Goal: Task Accomplishment & Management: Complete application form

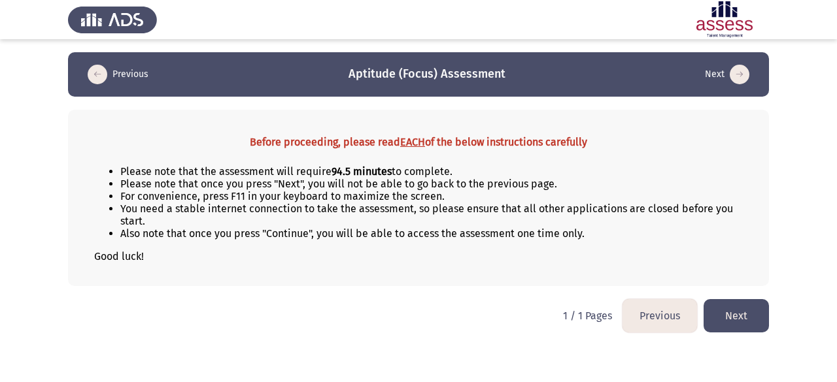
click at [741, 310] on button "Next" at bounding box center [735, 315] width 65 height 33
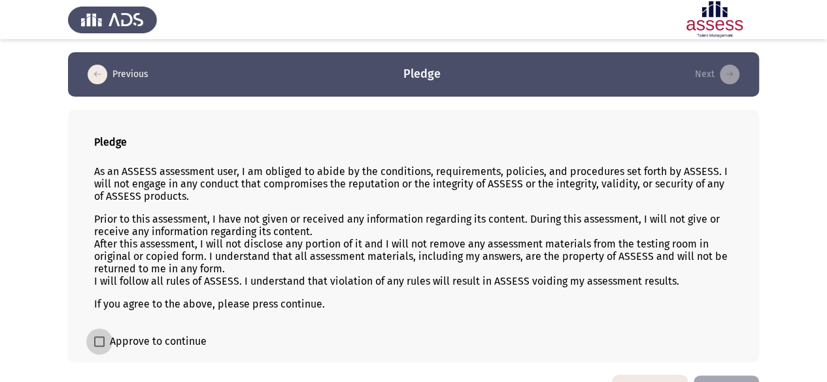
click at [96, 338] on span at bounding box center [99, 342] width 10 height 10
click at [99, 347] on input "Approve to continue" at bounding box center [99, 347] width 1 height 1
checkbox input "true"
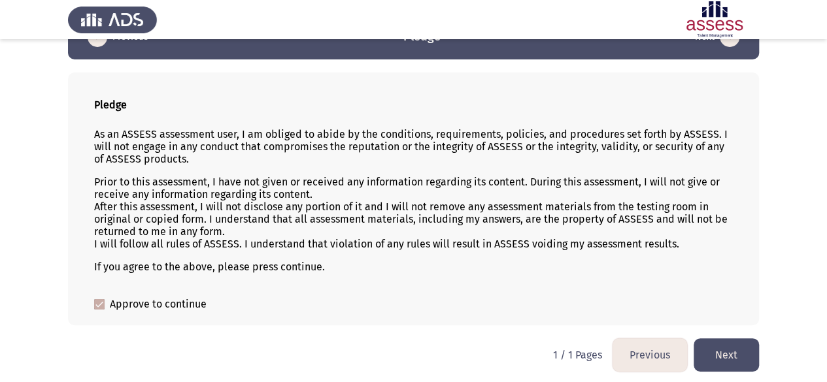
click at [720, 354] on button "Next" at bounding box center [726, 355] width 65 height 33
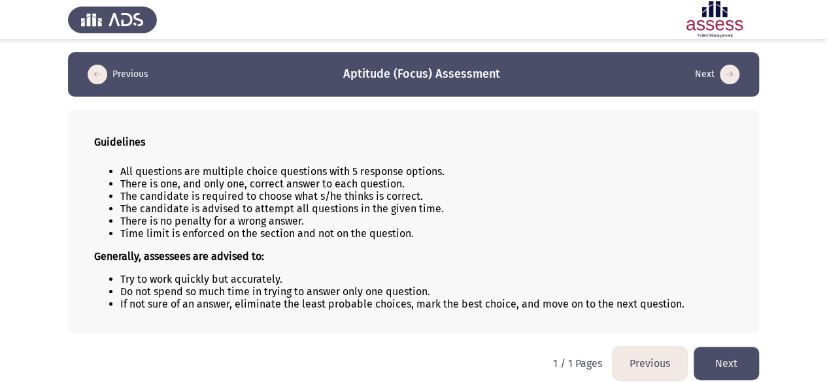
scroll to position [8, 0]
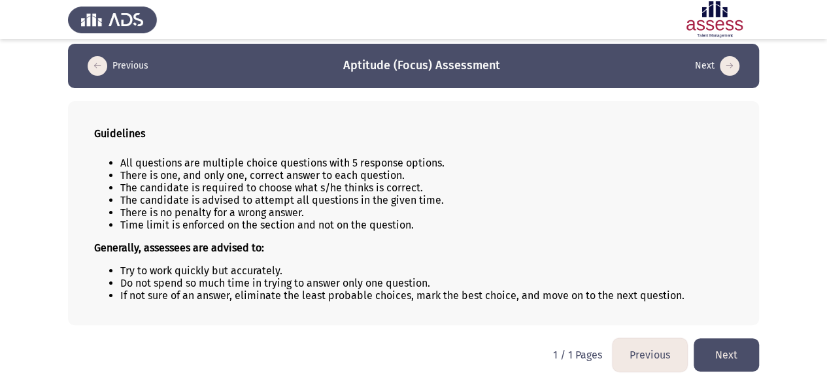
click at [719, 351] on button "Next" at bounding box center [726, 355] width 65 height 33
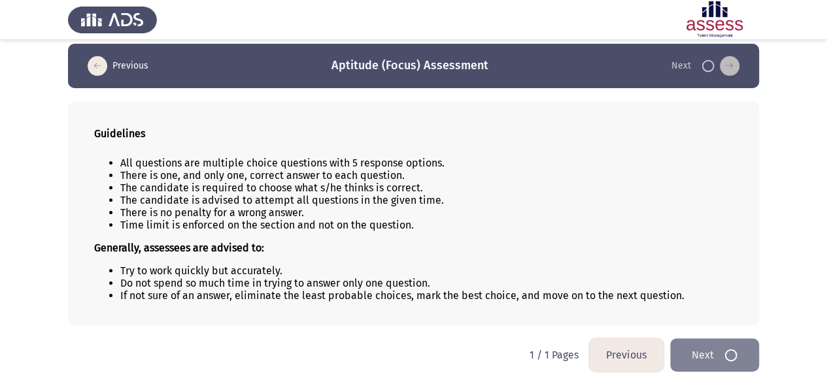
scroll to position [0, 0]
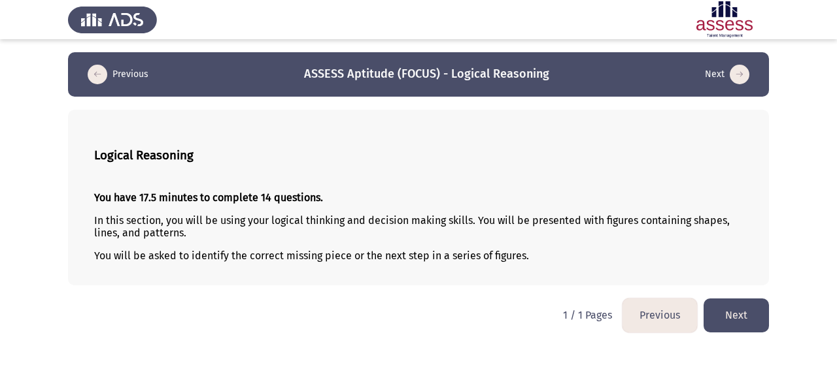
click at [735, 316] on button "Next" at bounding box center [735, 315] width 65 height 33
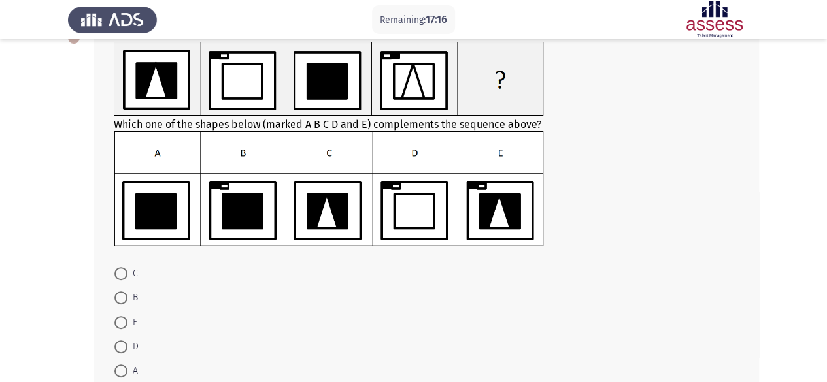
scroll to position [84, 0]
click at [116, 346] on span at bounding box center [120, 347] width 13 height 13
click at [116, 346] on input "D" at bounding box center [120, 347] width 13 height 13
radio input "true"
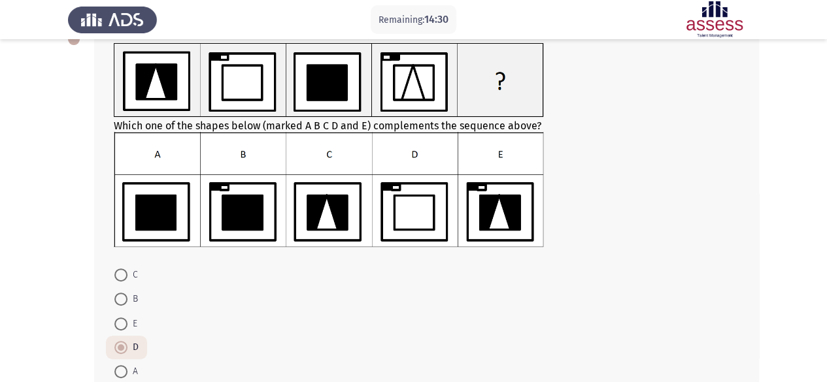
scroll to position [82, 0]
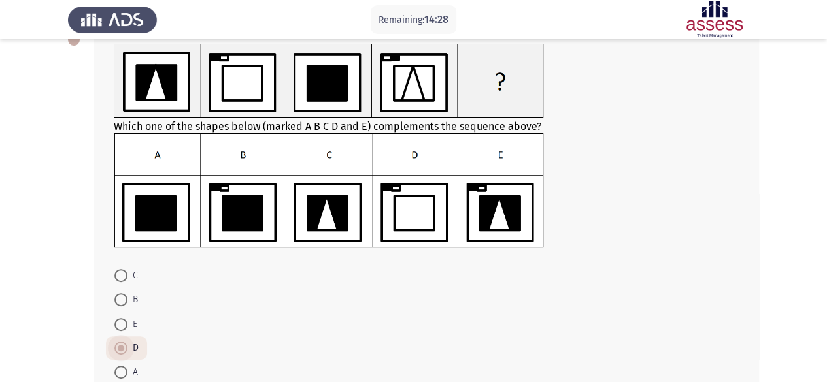
click at [120, 348] on span at bounding box center [121, 348] width 7 height 7
click at [120, 348] on input "D" at bounding box center [120, 348] width 13 height 13
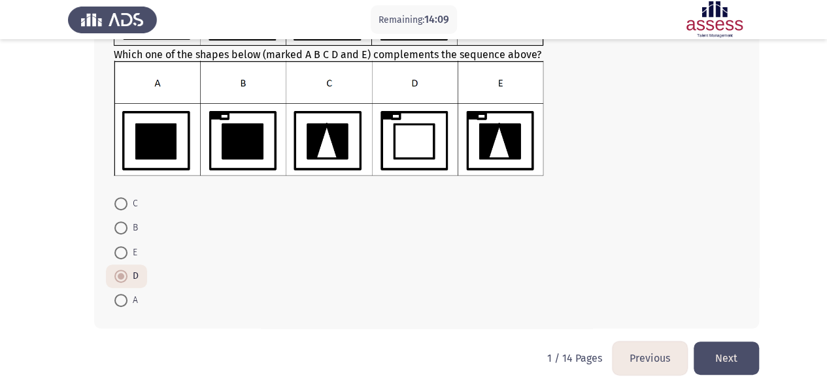
scroll to position [165, 0]
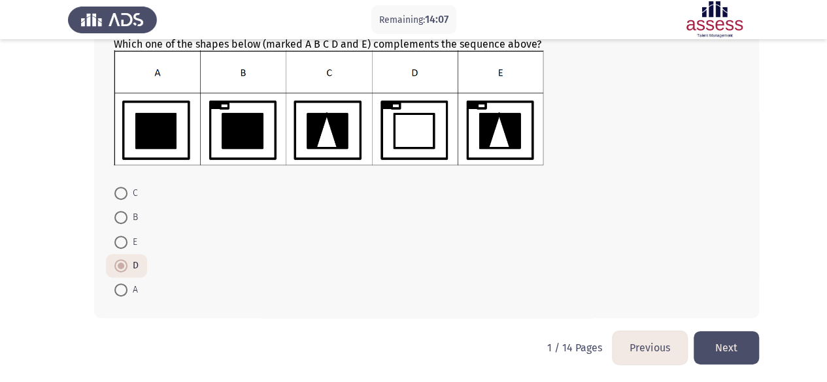
click at [715, 356] on button "Next" at bounding box center [726, 347] width 65 height 33
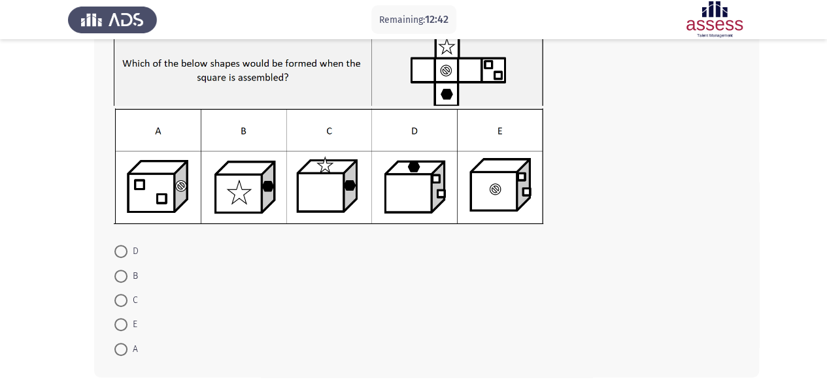
scroll to position [98, 0]
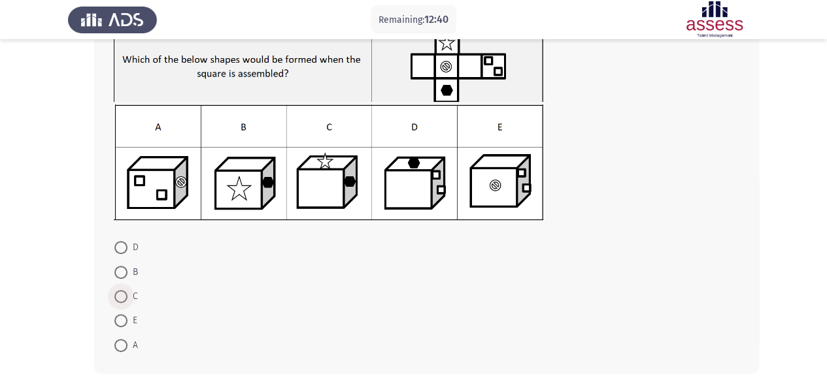
click at [118, 297] on span at bounding box center [120, 296] width 13 height 13
click at [118, 297] on input "C" at bounding box center [120, 296] width 13 height 13
radio input "true"
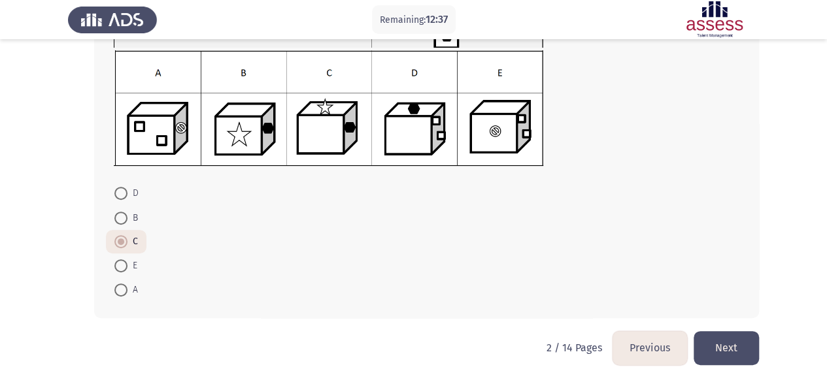
click at [719, 344] on button "Next" at bounding box center [726, 347] width 65 height 33
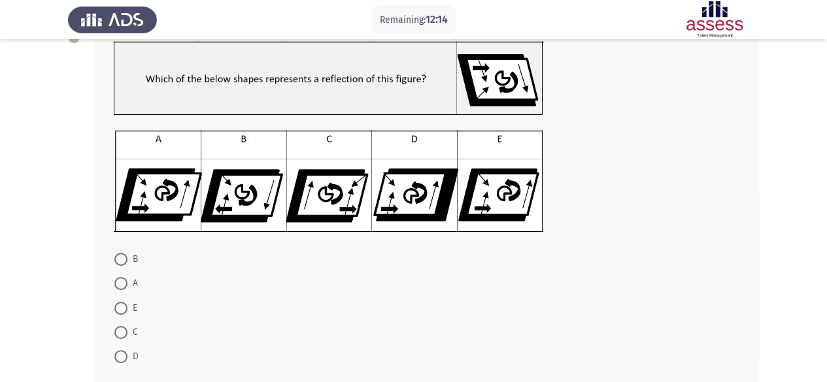
scroll to position [84, 0]
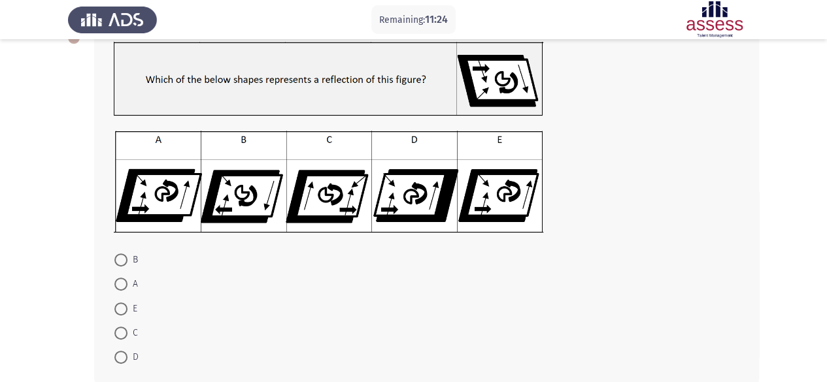
click at [480, 194] on img at bounding box center [328, 182] width 429 height 102
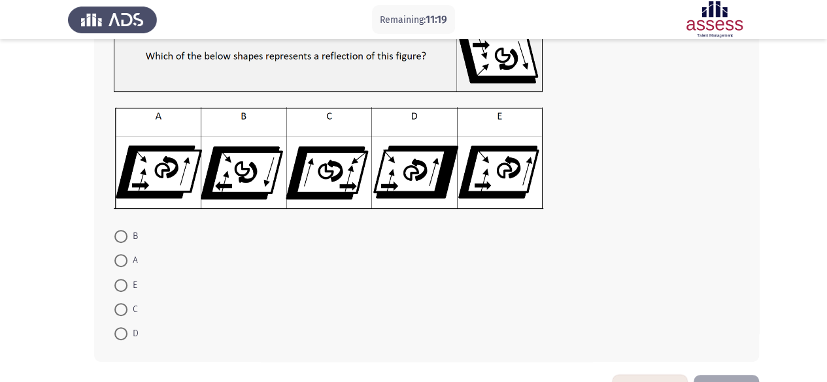
scroll to position [152, 0]
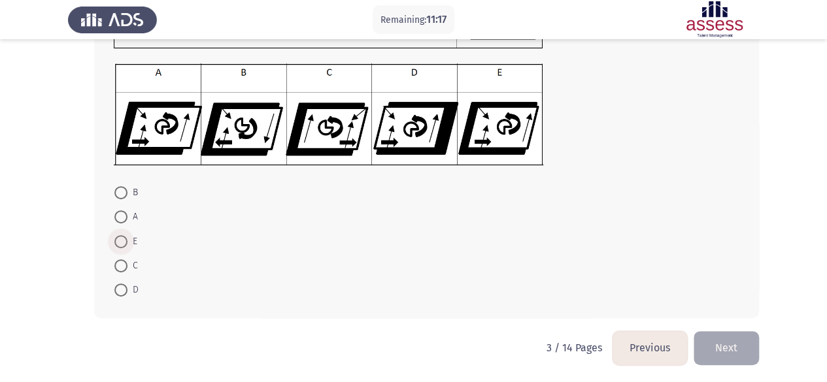
click at [124, 241] on span at bounding box center [120, 241] width 13 height 13
click at [124, 241] on input "E" at bounding box center [120, 241] width 13 height 13
radio input "true"
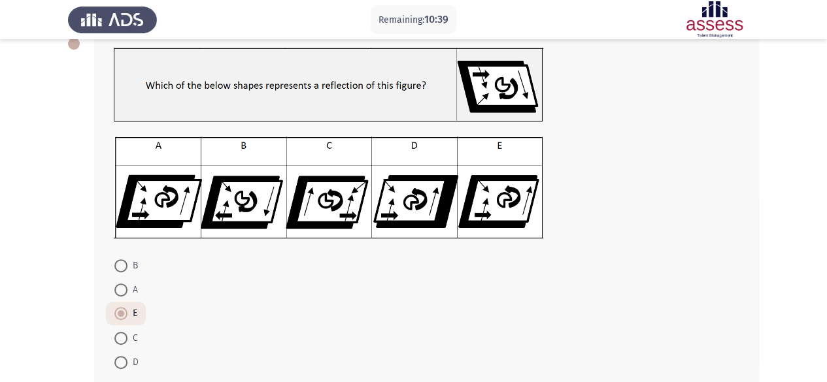
scroll to position [80, 0]
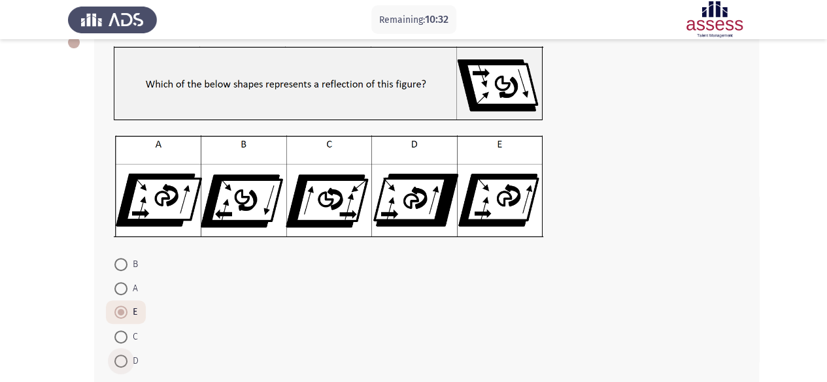
click at [122, 358] on span at bounding box center [120, 361] width 13 height 13
click at [122, 358] on input "D" at bounding box center [120, 361] width 13 height 13
radio input "true"
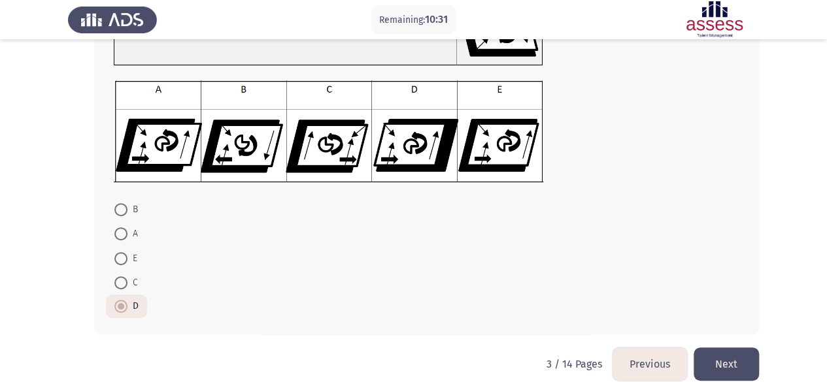
scroll to position [150, 0]
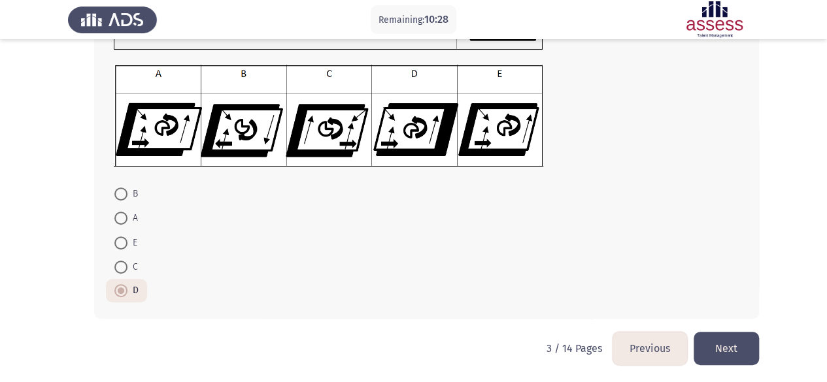
click at [727, 346] on button "Next" at bounding box center [726, 348] width 65 height 33
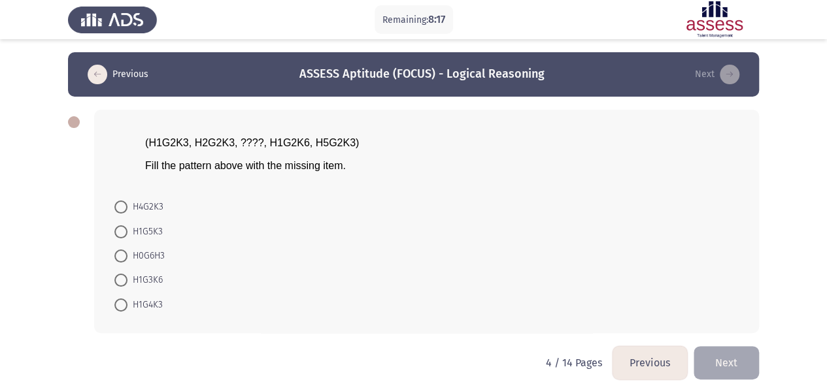
scroll to position [14, 0]
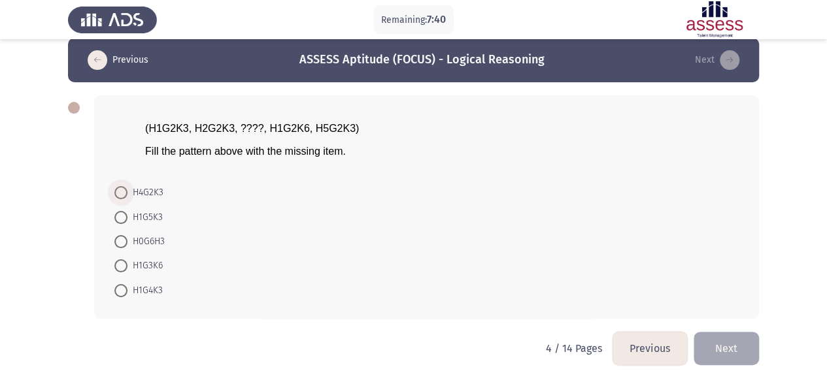
click at [124, 188] on span at bounding box center [120, 192] width 13 height 13
click at [124, 188] on input "H4G2K3" at bounding box center [120, 192] width 13 height 13
radio input "true"
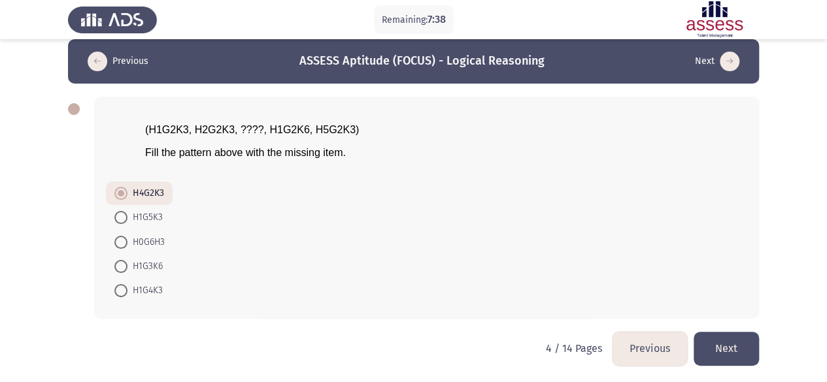
click at [715, 358] on button "Next" at bounding box center [726, 348] width 65 height 33
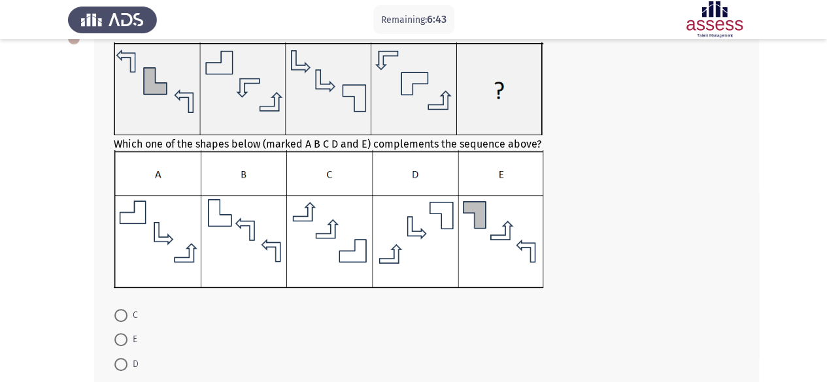
scroll to position [73, 0]
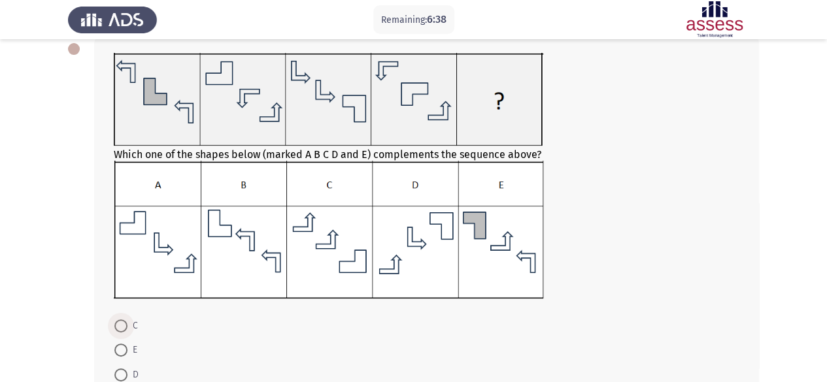
click at [122, 327] on span at bounding box center [120, 326] width 13 height 13
click at [122, 327] on input "C" at bounding box center [120, 326] width 13 height 13
radio input "true"
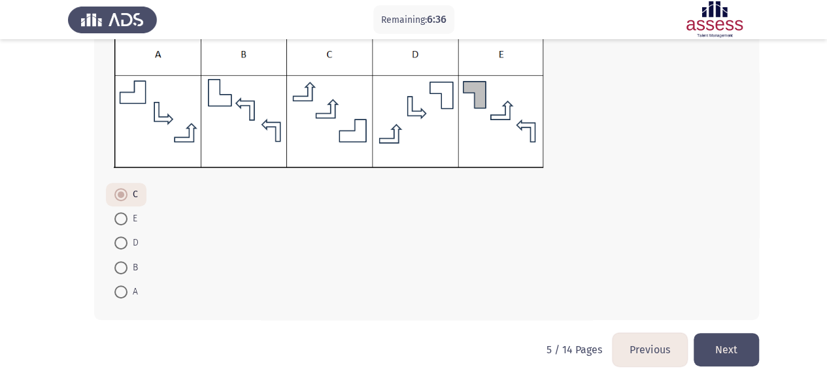
scroll to position [205, 0]
click at [731, 337] on button "Next" at bounding box center [726, 348] width 65 height 33
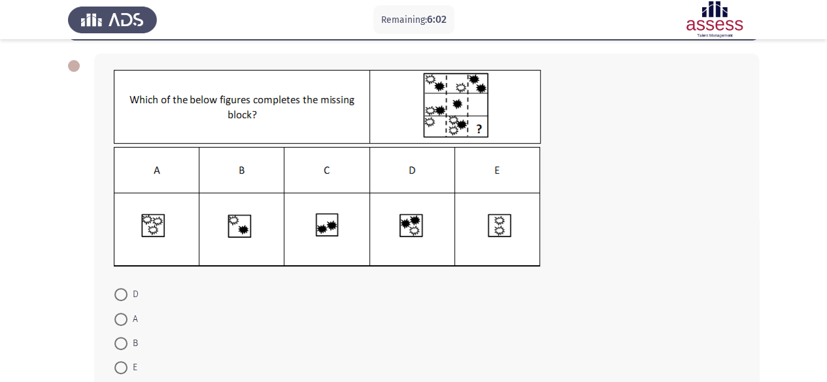
scroll to position [55, 0]
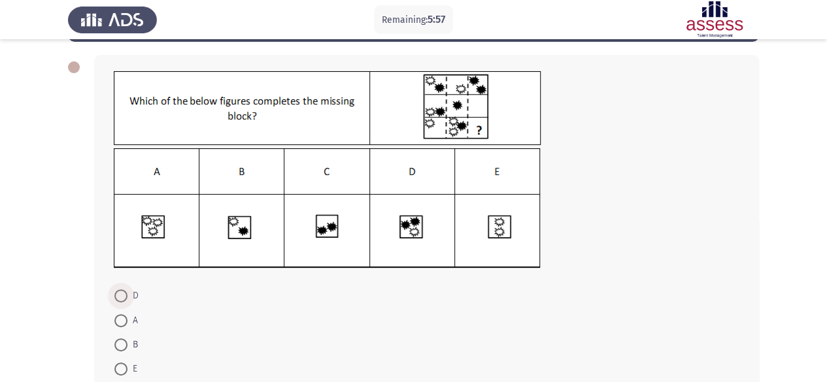
click at [122, 295] on span at bounding box center [120, 296] width 13 height 13
click at [122, 295] on input "D" at bounding box center [120, 296] width 13 height 13
radio input "true"
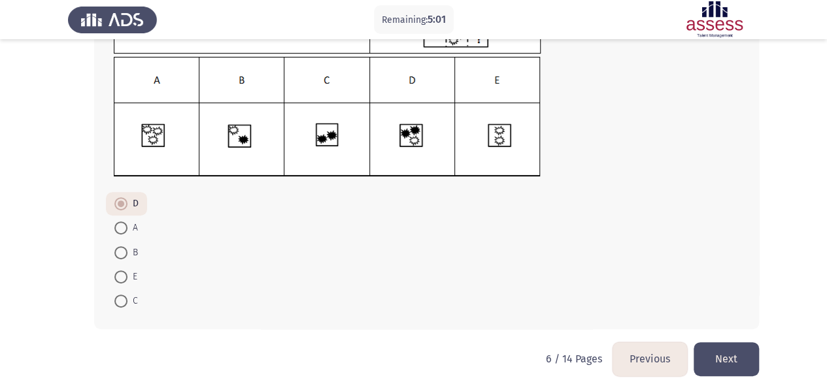
scroll to position [146, 0]
click at [737, 363] on button "Next" at bounding box center [726, 359] width 65 height 33
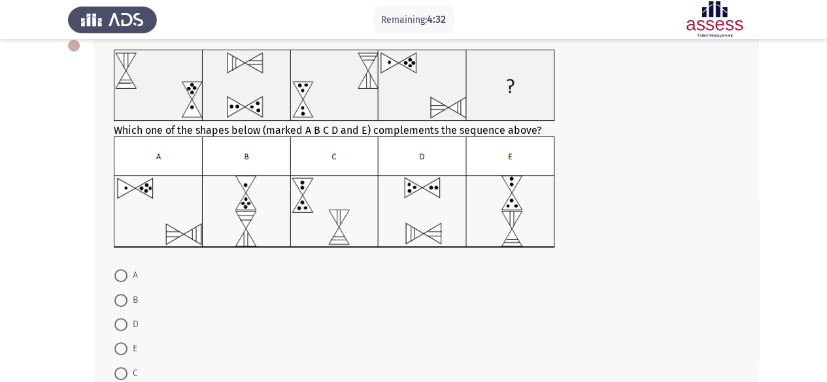
scroll to position [77, 0]
click at [120, 320] on span at bounding box center [120, 324] width 13 height 13
click at [120, 320] on input "D" at bounding box center [120, 324] width 13 height 13
radio input "true"
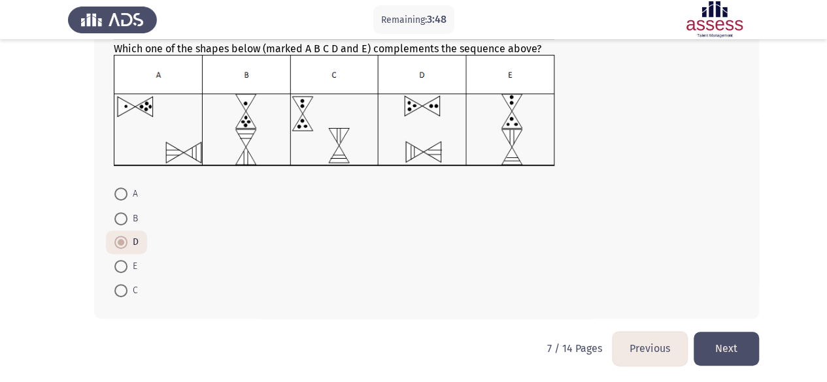
scroll to position [159, 0]
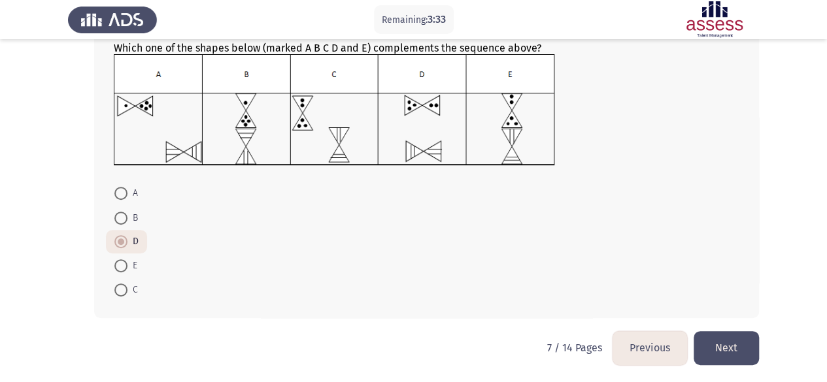
drag, startPoint x: 128, startPoint y: 297, endPoint x: 124, endPoint y: 288, distance: 9.4
click at [124, 288] on mat-radio-button "C" at bounding box center [126, 290] width 41 height 24
click at [124, 288] on span at bounding box center [120, 290] width 13 height 13
click at [124, 288] on input "C" at bounding box center [120, 290] width 13 height 13
radio input "true"
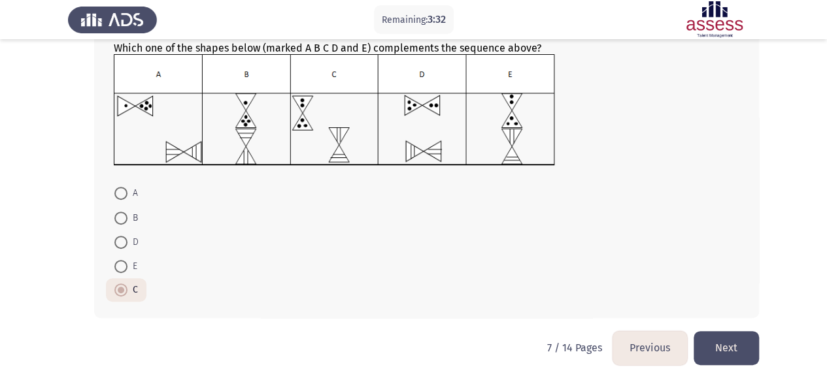
click at [735, 352] on button "Next" at bounding box center [726, 347] width 65 height 33
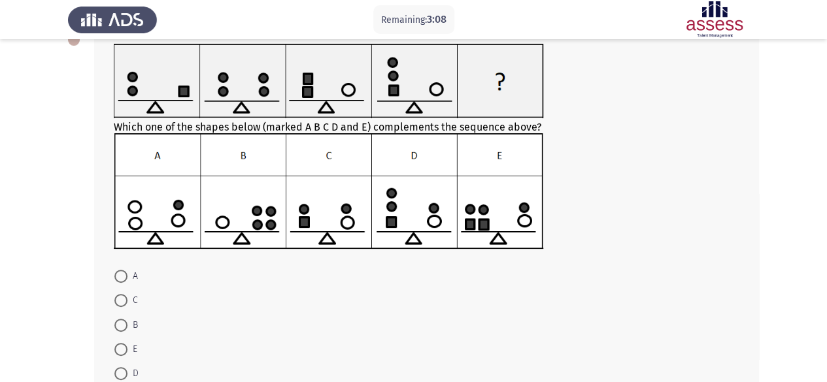
scroll to position [83, 0]
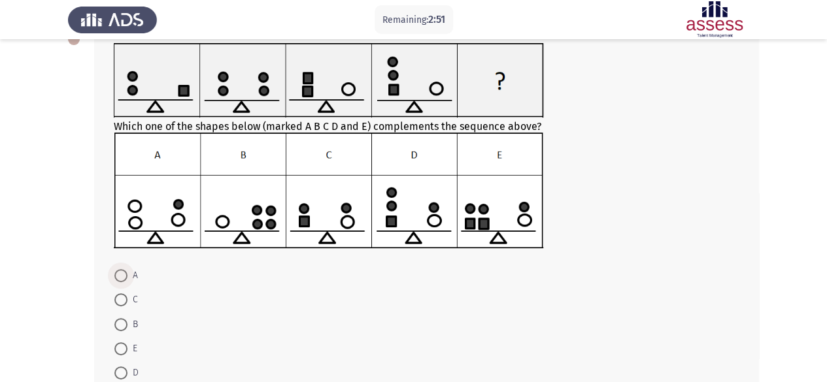
click at [121, 274] on span at bounding box center [120, 275] width 13 height 13
click at [121, 274] on input "A" at bounding box center [120, 275] width 13 height 13
radio input "true"
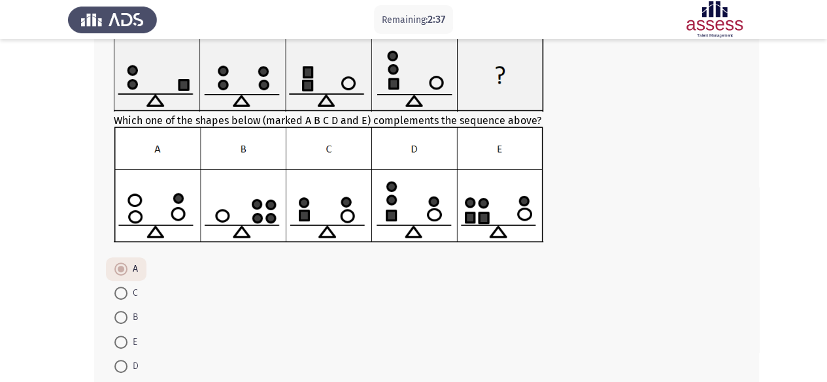
scroll to position [165, 0]
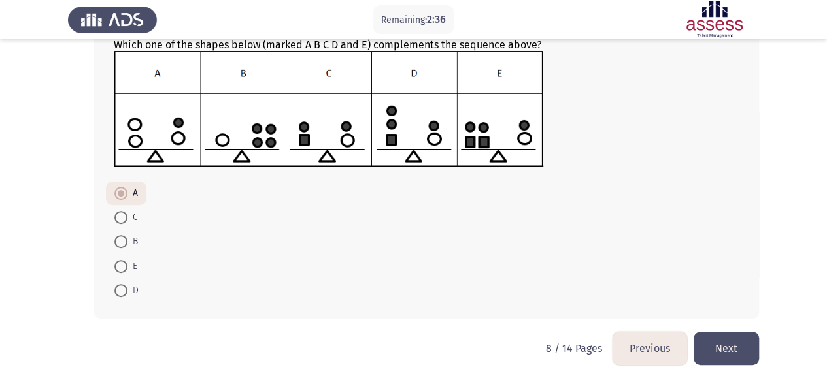
click at [735, 342] on button "Next" at bounding box center [726, 348] width 65 height 33
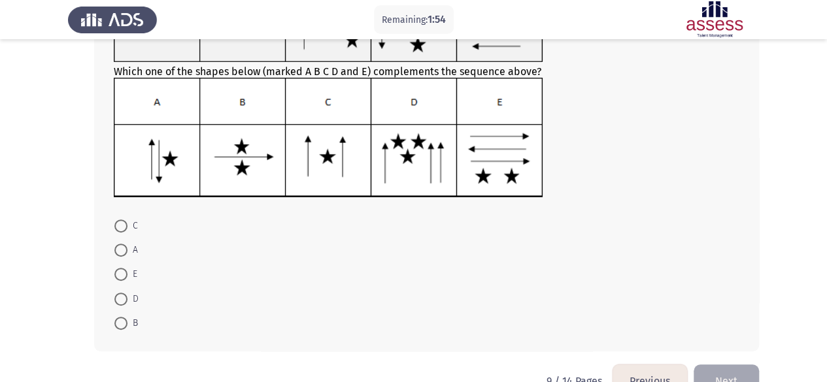
scroll to position [136, 0]
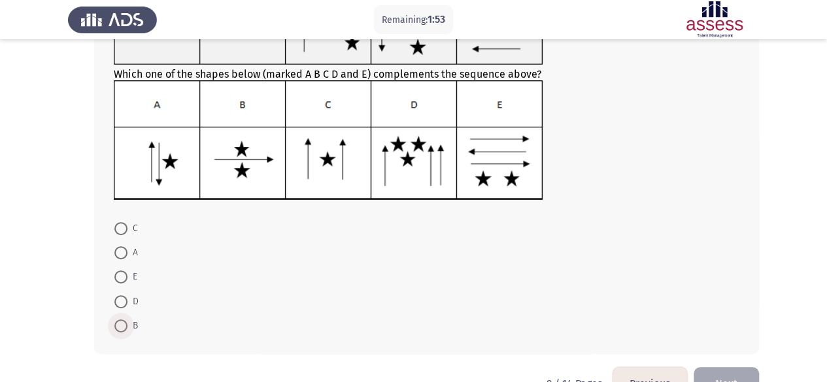
click at [122, 331] on label "B" at bounding box center [126, 326] width 24 height 16
click at [122, 331] on input "B" at bounding box center [120, 326] width 13 height 13
radio input "true"
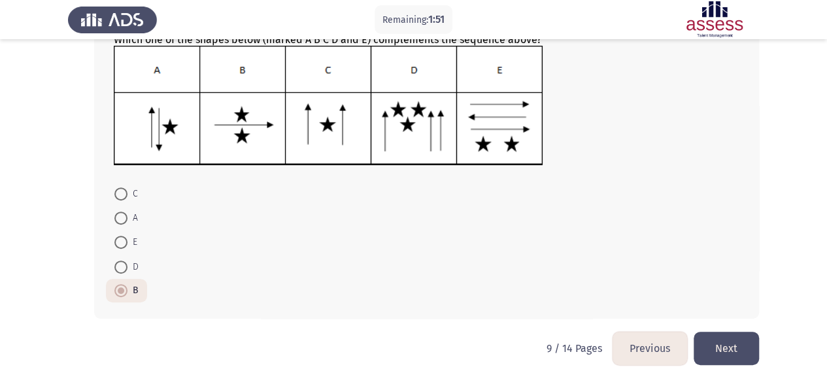
click at [720, 344] on button "Next" at bounding box center [726, 348] width 65 height 33
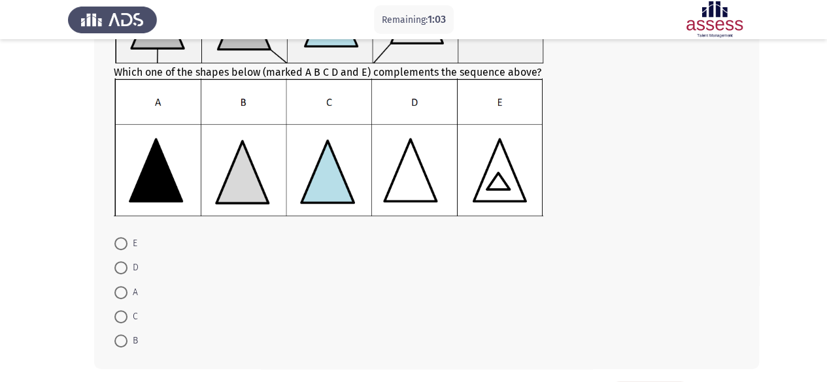
scroll to position [207, 0]
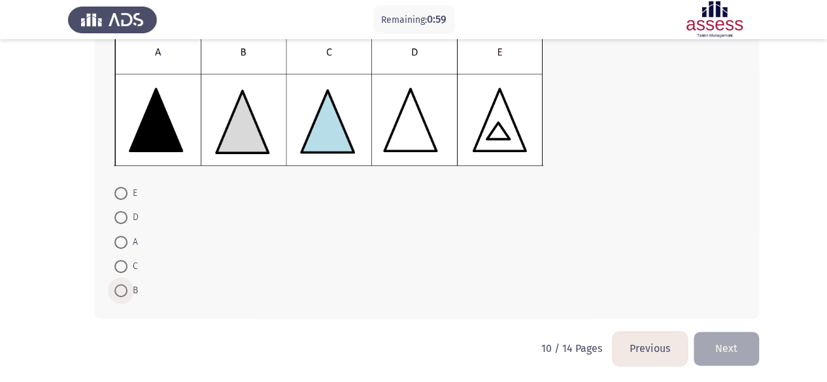
click at [122, 287] on span at bounding box center [120, 290] width 13 height 13
click at [122, 287] on input "B" at bounding box center [120, 290] width 13 height 13
radio input "true"
click at [732, 346] on button "Next" at bounding box center [726, 347] width 65 height 33
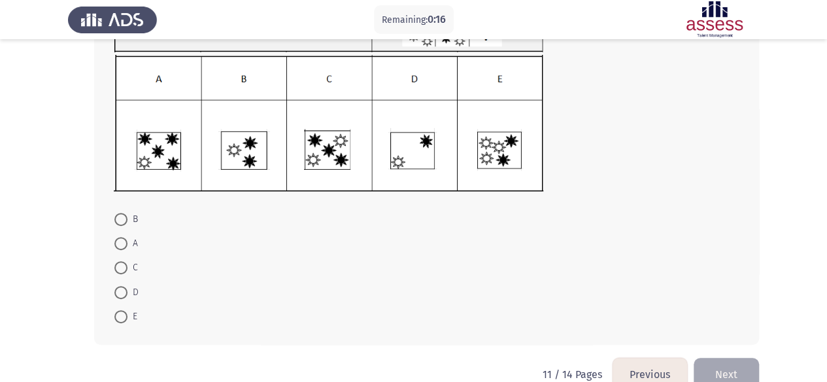
scroll to position [169, 0]
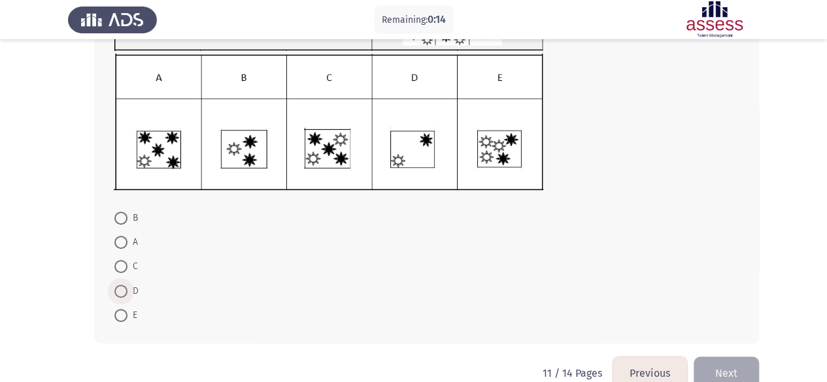
click at [117, 294] on span at bounding box center [120, 291] width 13 height 13
click at [117, 294] on input "D" at bounding box center [120, 291] width 13 height 13
radio input "true"
click at [726, 369] on button "Next" at bounding box center [726, 372] width 65 height 33
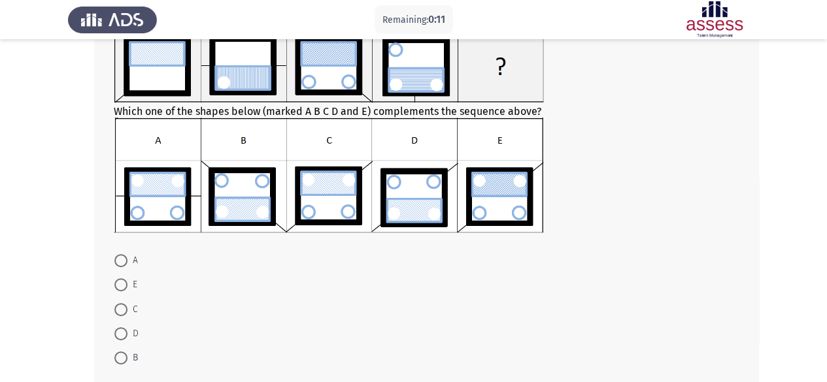
scroll to position [101, 0]
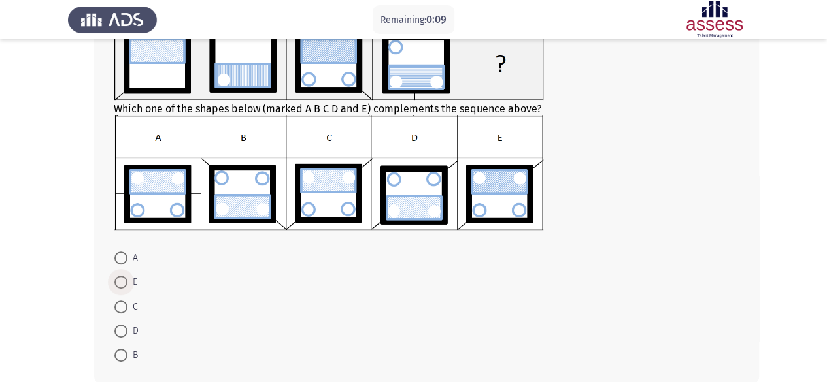
click at [122, 280] on span at bounding box center [120, 282] width 13 height 13
click at [122, 280] on input "E" at bounding box center [120, 282] width 13 height 13
radio input "true"
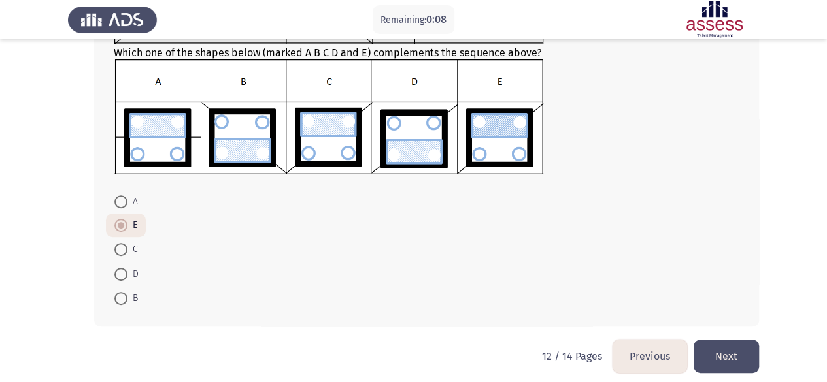
scroll to position [165, 0]
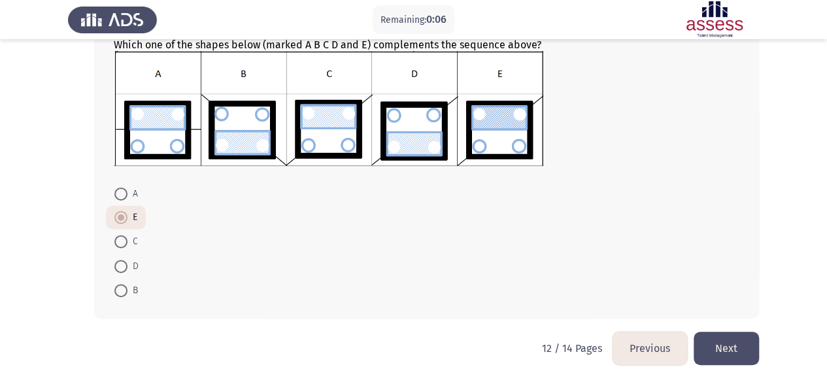
click at [726, 346] on button "Next" at bounding box center [726, 348] width 65 height 33
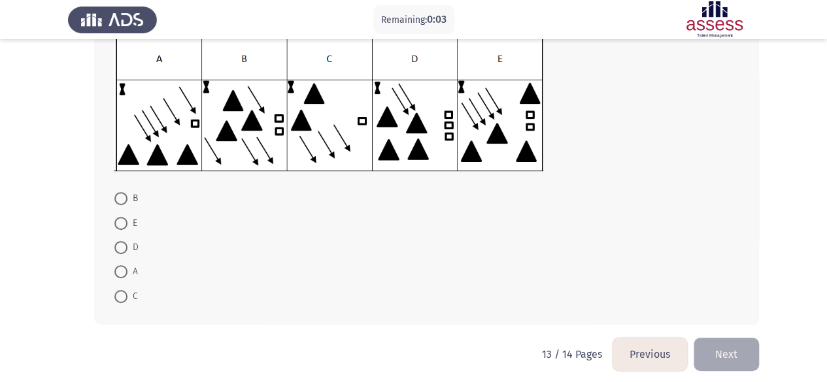
scroll to position [206, 0]
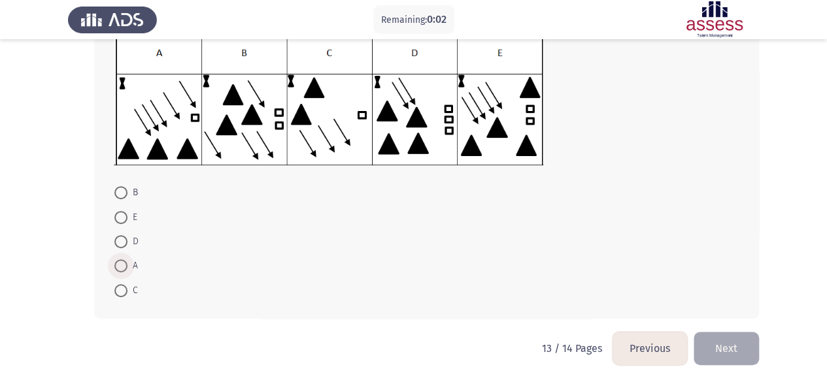
click at [120, 259] on span at bounding box center [120, 265] width 13 height 13
click at [120, 259] on input "A" at bounding box center [120, 265] width 13 height 13
radio input "true"
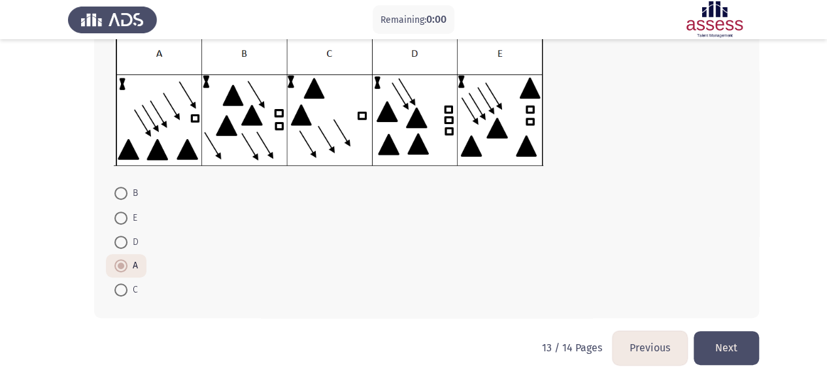
click at [724, 353] on button "Next" at bounding box center [726, 347] width 65 height 33
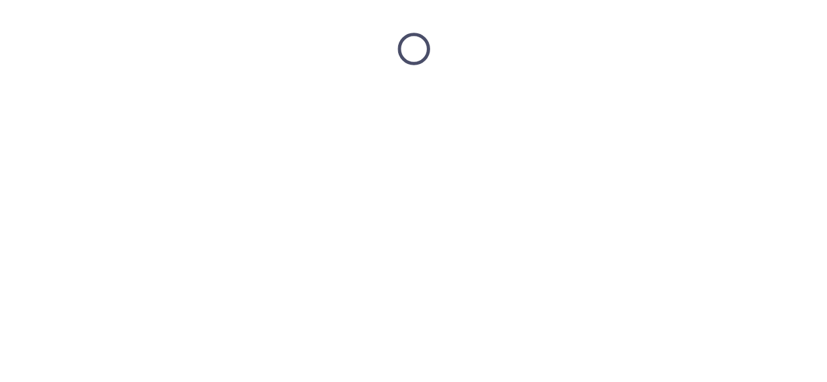
scroll to position [0, 0]
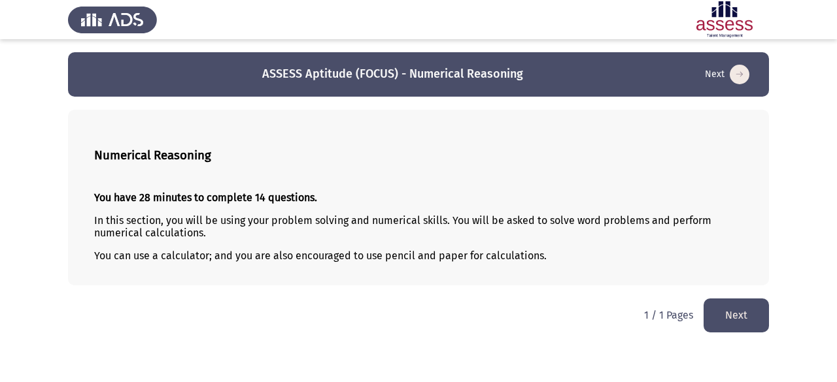
click at [728, 311] on button "Next" at bounding box center [735, 315] width 65 height 33
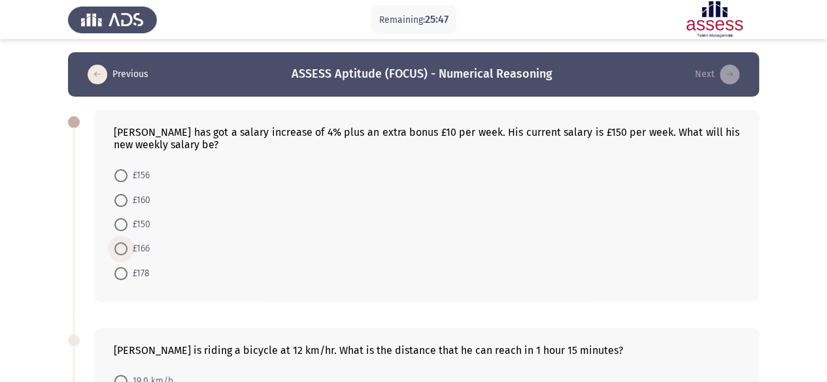
click at [124, 251] on span at bounding box center [120, 249] width 13 height 13
click at [124, 251] on input "£166" at bounding box center [120, 249] width 13 height 13
radio input "true"
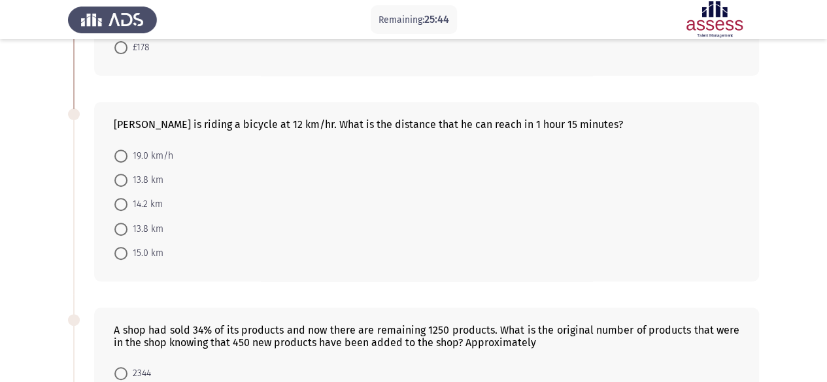
scroll to position [224, 0]
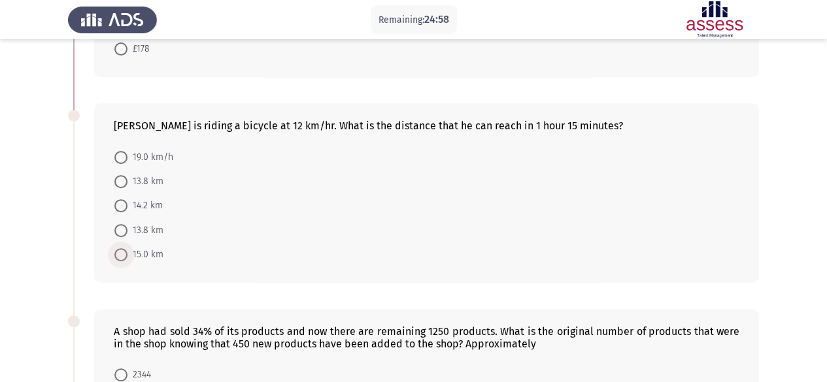
click at [125, 250] on span at bounding box center [120, 254] width 13 height 13
click at [125, 250] on input "15.0 km" at bounding box center [120, 254] width 13 height 13
radio input "true"
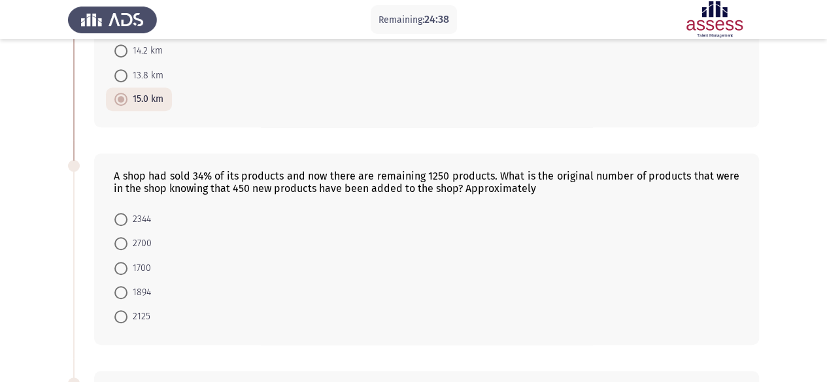
scroll to position [379, 0]
click at [119, 292] on span at bounding box center [120, 292] width 13 height 13
click at [119, 292] on input "1894" at bounding box center [120, 292] width 13 height 13
radio input "true"
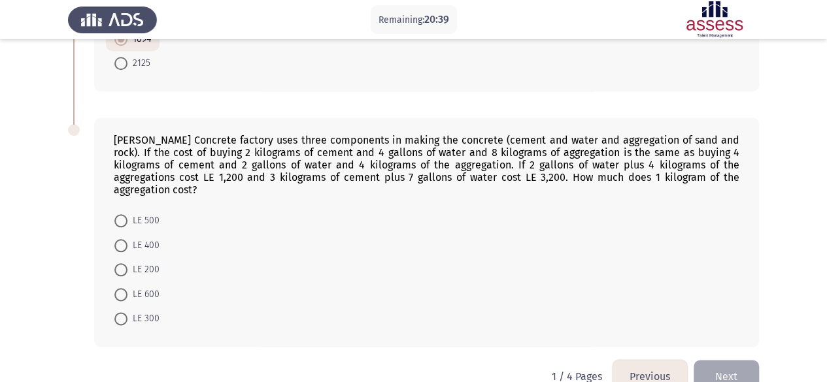
scroll to position [643, 0]
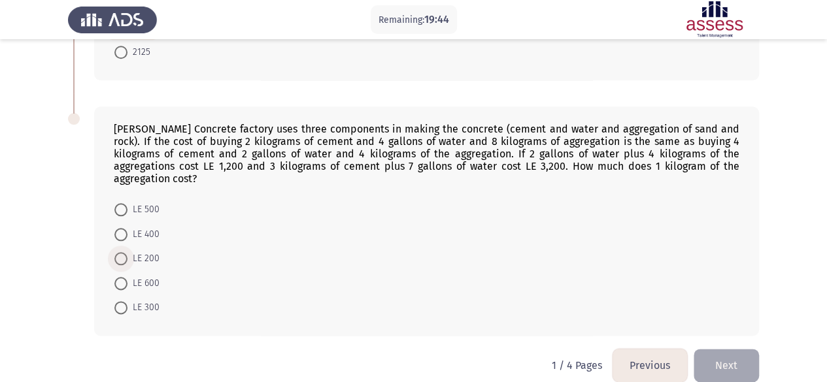
click at [122, 252] on span at bounding box center [120, 258] width 13 height 13
click at [122, 252] on input "LE 200" at bounding box center [120, 258] width 13 height 13
radio input "true"
click at [735, 349] on button "Next" at bounding box center [726, 365] width 65 height 33
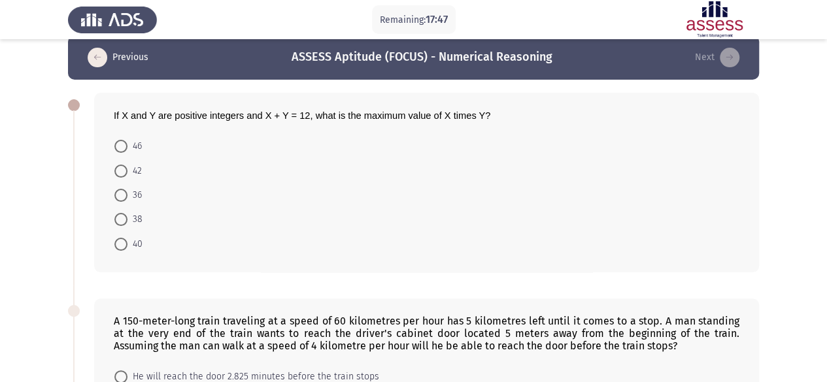
scroll to position [18, 0]
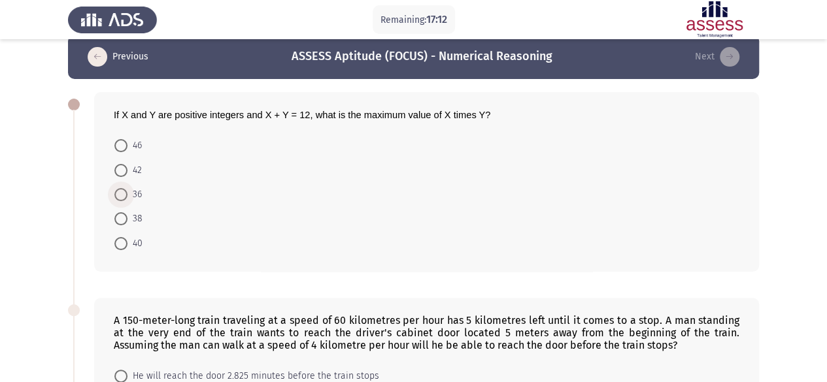
click at [120, 194] on span at bounding box center [120, 194] width 13 height 13
click at [120, 194] on input "36" at bounding box center [120, 194] width 13 height 13
radio input "true"
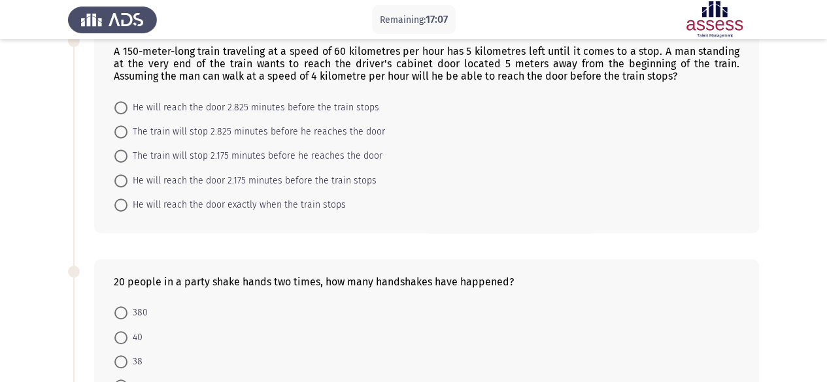
scroll to position [286, 0]
click at [127, 103] on span "He will reach the door 2.825 minutes before the train stops" at bounding box center [253, 107] width 252 height 16
click at [127, 103] on input "He will reach the door 2.825 minutes before the train stops" at bounding box center [120, 107] width 13 height 13
radio input "true"
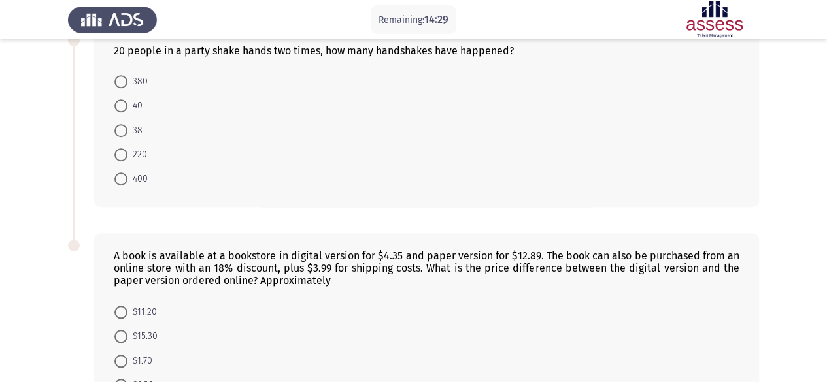
scroll to position [516, 0]
click at [118, 76] on span at bounding box center [120, 82] width 13 height 13
click at [118, 76] on input "380" at bounding box center [120, 82] width 13 height 13
radio input "true"
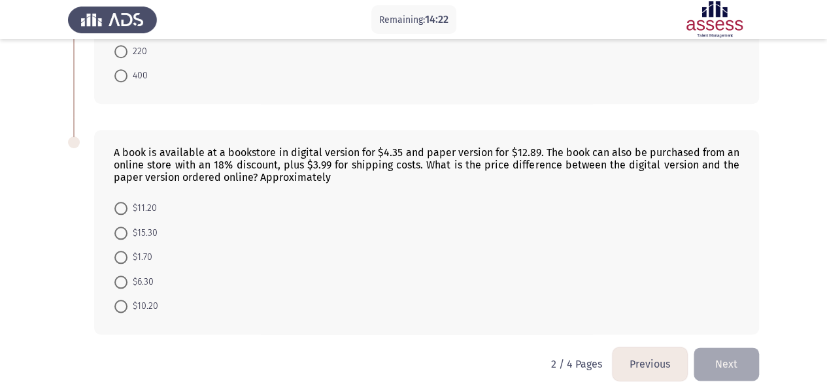
scroll to position [630, 0]
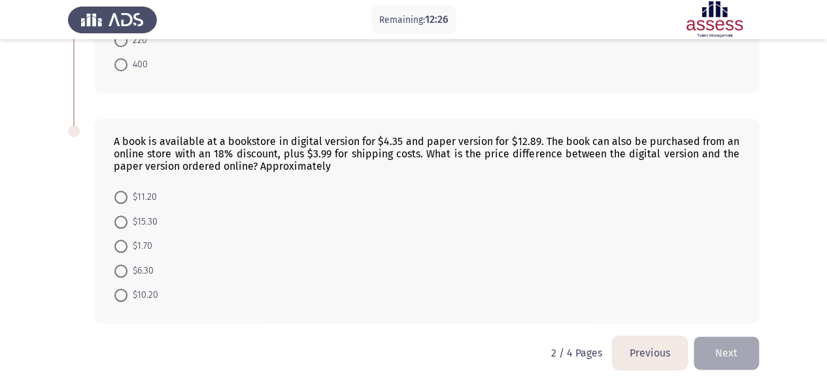
click at [123, 289] on span at bounding box center [120, 295] width 13 height 13
click at [123, 289] on input "$10.20" at bounding box center [120, 295] width 13 height 13
radio input "true"
click at [733, 359] on button "Next" at bounding box center [726, 353] width 65 height 33
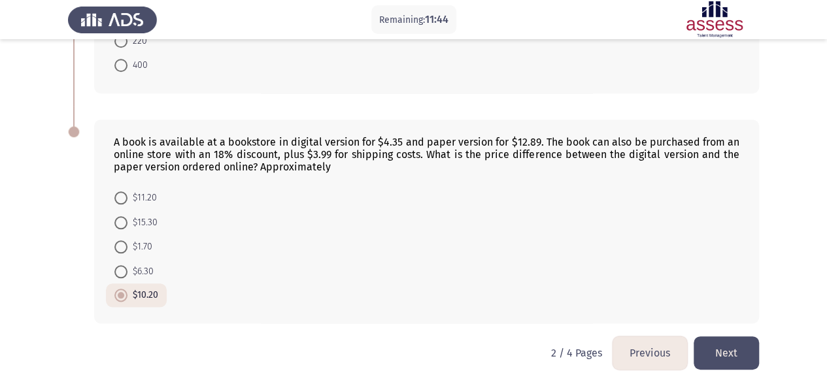
scroll to position [0, 0]
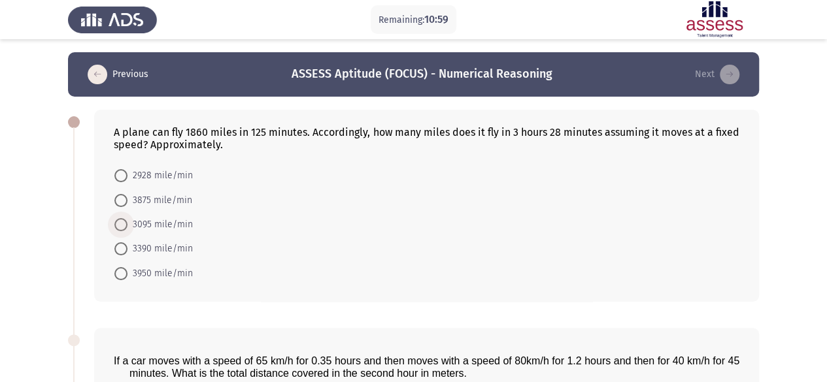
click at [120, 227] on span at bounding box center [120, 224] width 13 height 13
click at [120, 227] on input "3095 mile/min" at bounding box center [120, 224] width 13 height 13
radio input "true"
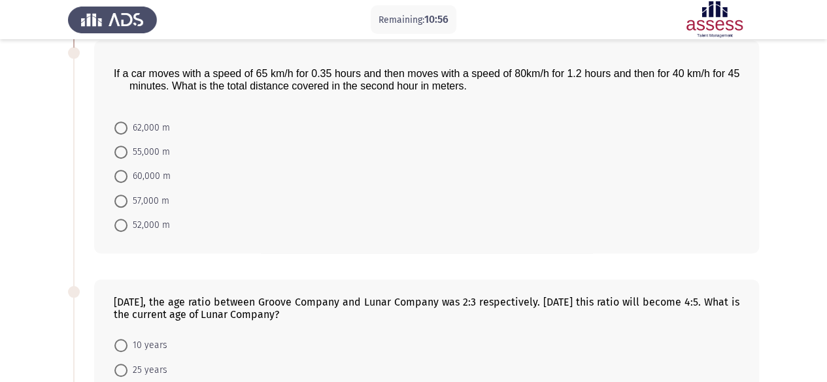
scroll to position [293, 0]
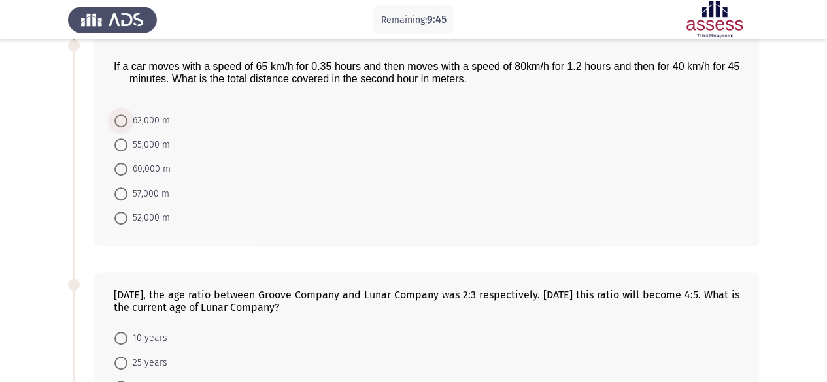
click at [127, 116] on span "62,000 m" at bounding box center [148, 121] width 42 height 16
click at [127, 116] on input "62,000 m" at bounding box center [120, 120] width 13 height 13
radio input "true"
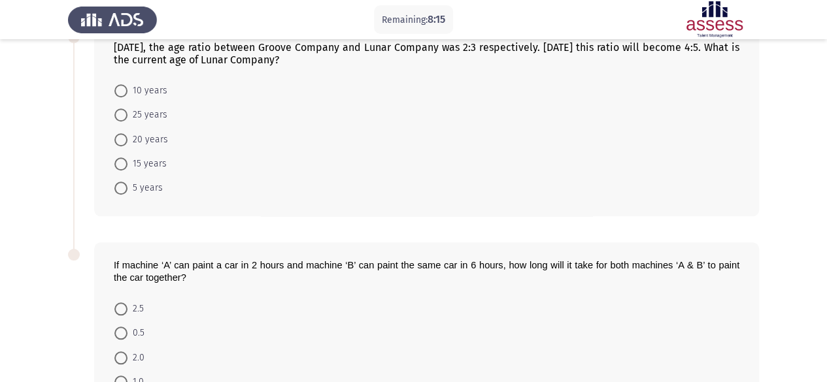
scroll to position [537, 0]
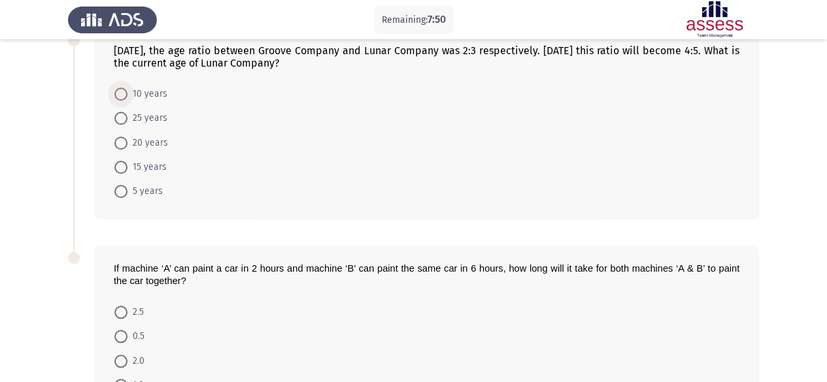
click at [122, 95] on span at bounding box center [120, 94] width 13 height 13
click at [122, 95] on input "10 years" at bounding box center [120, 94] width 13 height 13
radio input "true"
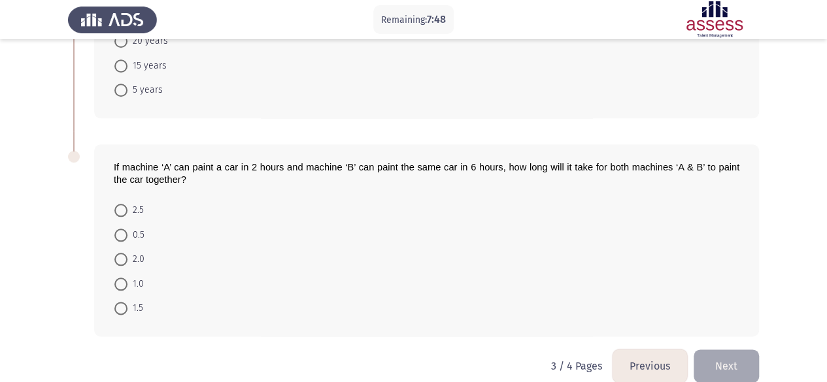
scroll to position [651, 0]
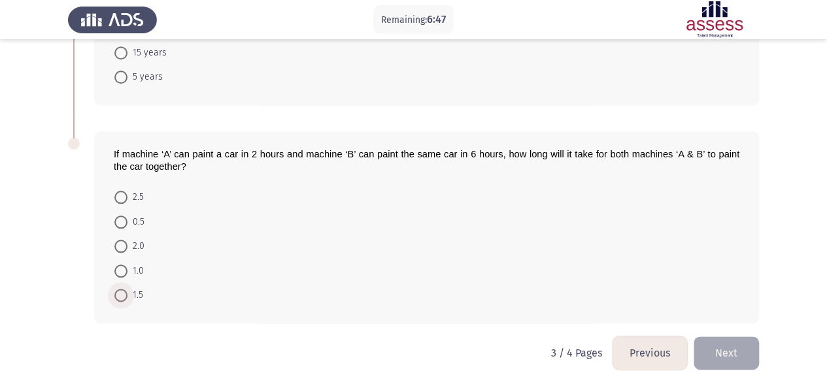
click at [125, 289] on span at bounding box center [120, 295] width 13 height 13
click at [125, 289] on input "1.5" at bounding box center [120, 295] width 13 height 13
radio input "true"
click at [716, 350] on button "Next" at bounding box center [726, 353] width 65 height 33
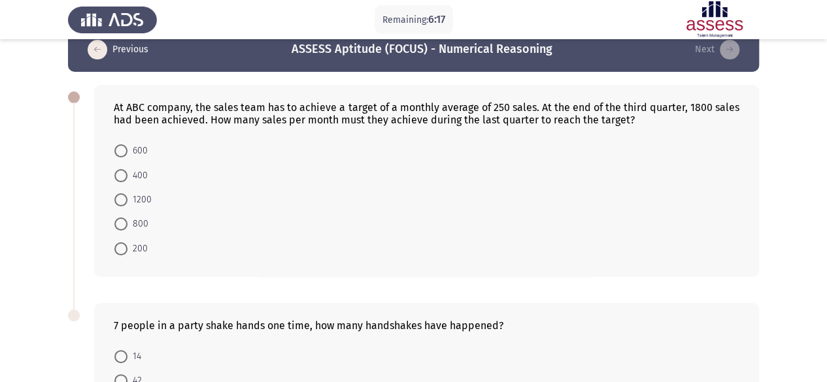
scroll to position [26, 0]
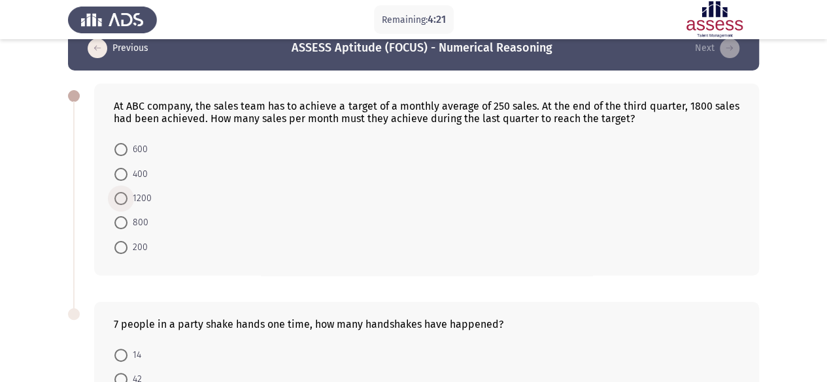
click at [123, 198] on span at bounding box center [120, 198] width 13 height 13
click at [123, 198] on input "1200" at bounding box center [120, 198] width 13 height 13
radio input "true"
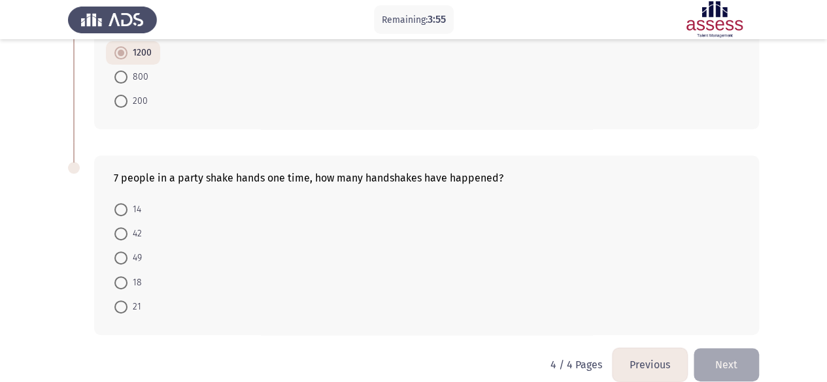
scroll to position [186, 0]
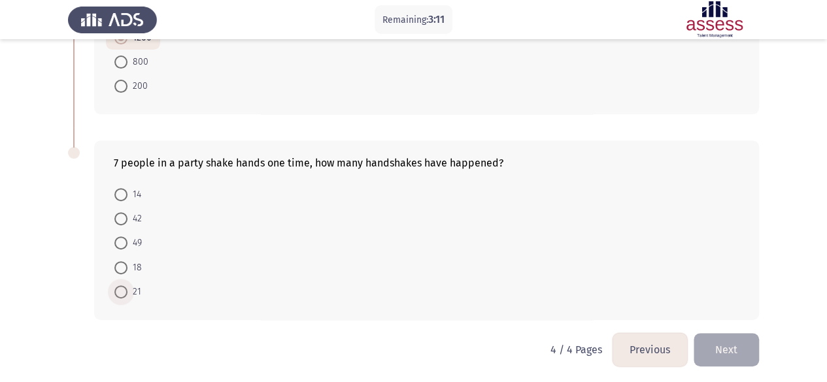
click at [118, 292] on span at bounding box center [120, 292] width 13 height 13
click at [118, 292] on input "21" at bounding box center [120, 292] width 13 height 13
radio input "true"
click at [723, 343] on button "Next" at bounding box center [726, 349] width 65 height 33
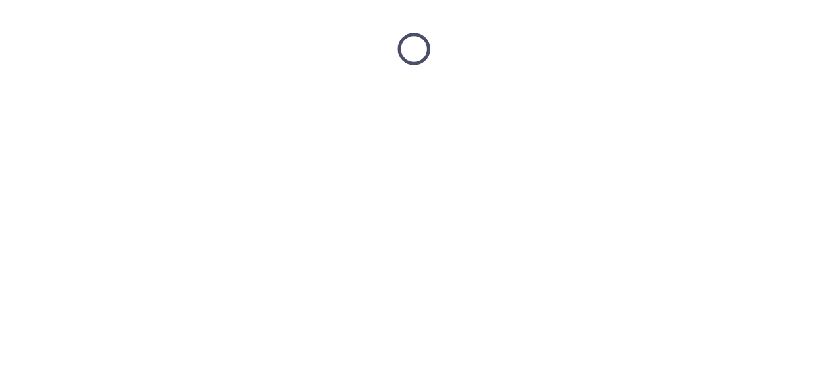
scroll to position [0, 0]
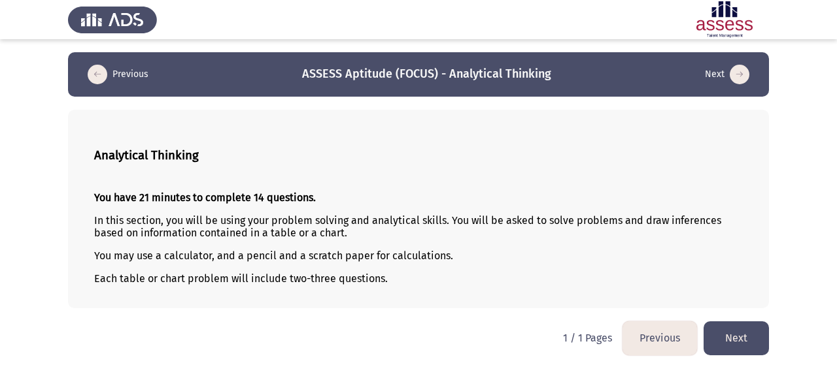
click at [750, 340] on button "Next" at bounding box center [735, 338] width 65 height 33
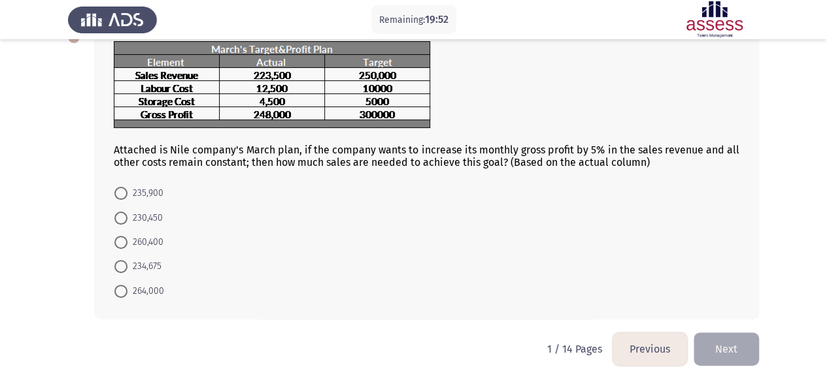
scroll to position [85, 0]
click at [122, 266] on span at bounding box center [120, 266] width 13 height 13
click at [122, 266] on input "234,675" at bounding box center [120, 266] width 13 height 13
radio input "true"
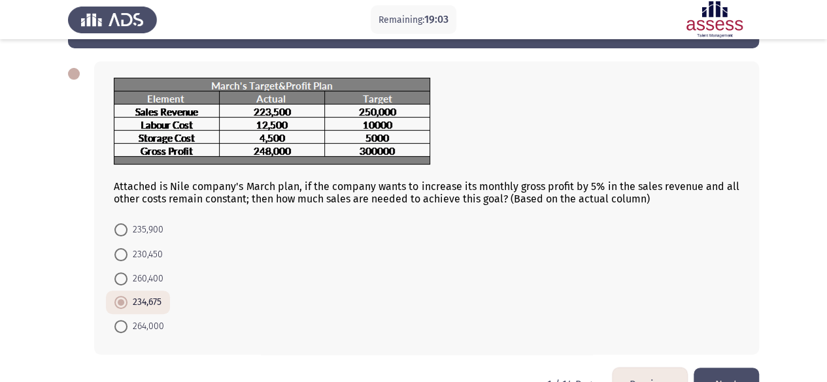
scroll to position [84, 0]
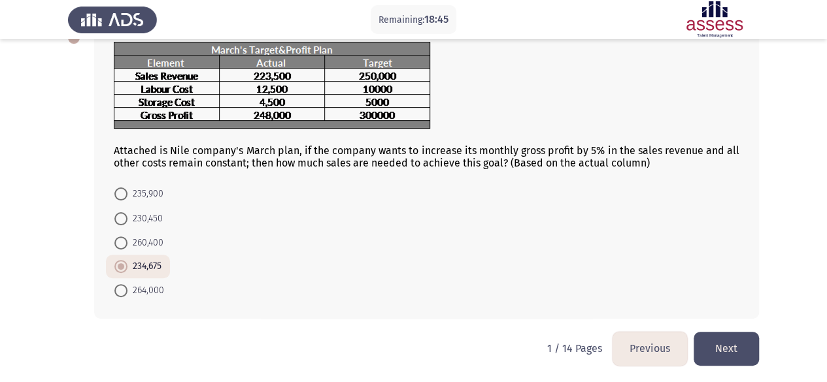
click at [732, 353] on button "Next" at bounding box center [726, 348] width 65 height 33
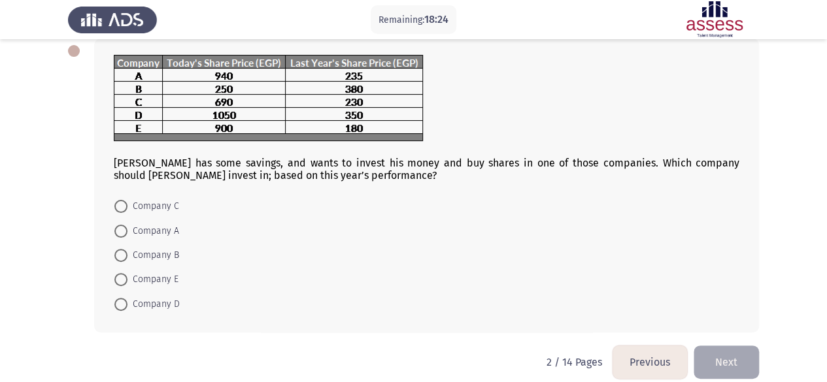
scroll to position [72, 0]
click at [124, 275] on span at bounding box center [120, 279] width 13 height 13
click at [124, 275] on input "Company E" at bounding box center [120, 279] width 13 height 13
radio input "true"
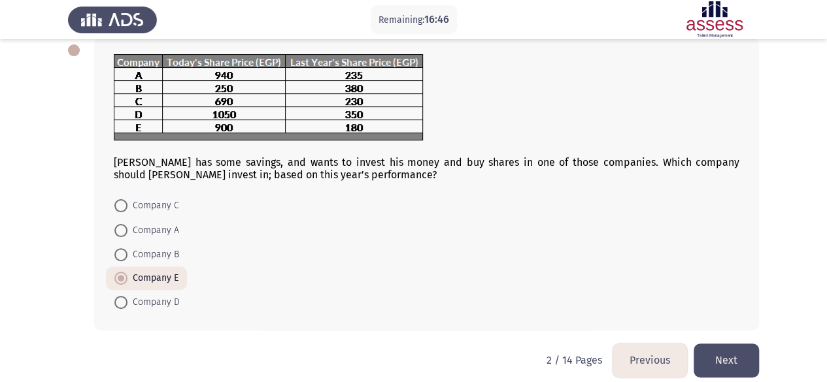
click at [722, 354] on button "Next" at bounding box center [726, 360] width 65 height 33
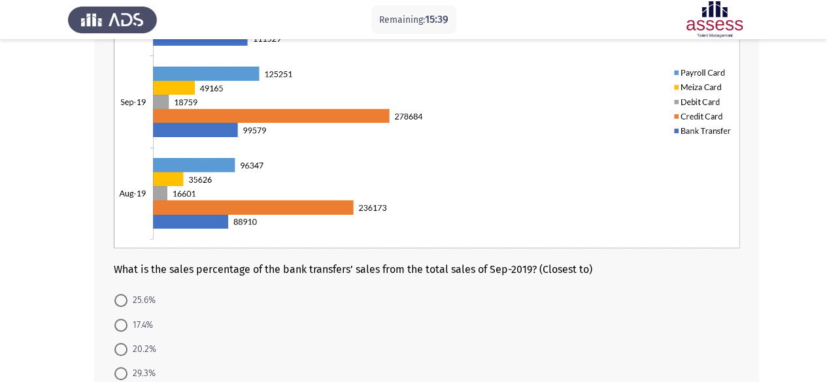
scroll to position [196, 0]
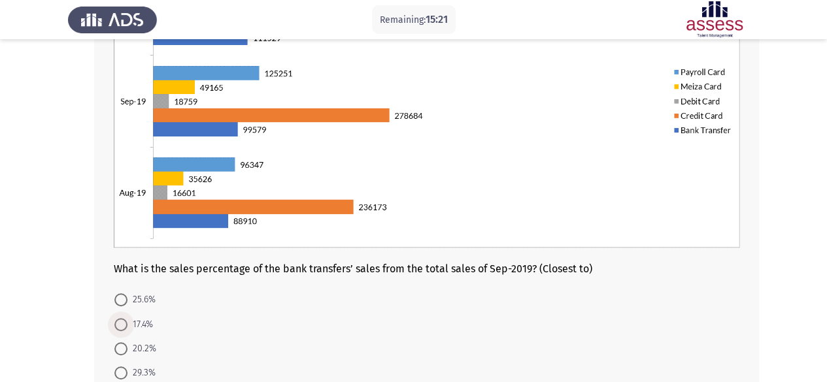
click at [122, 321] on span at bounding box center [120, 324] width 13 height 13
click at [122, 321] on input "17.4%" at bounding box center [120, 324] width 13 height 13
radio input "true"
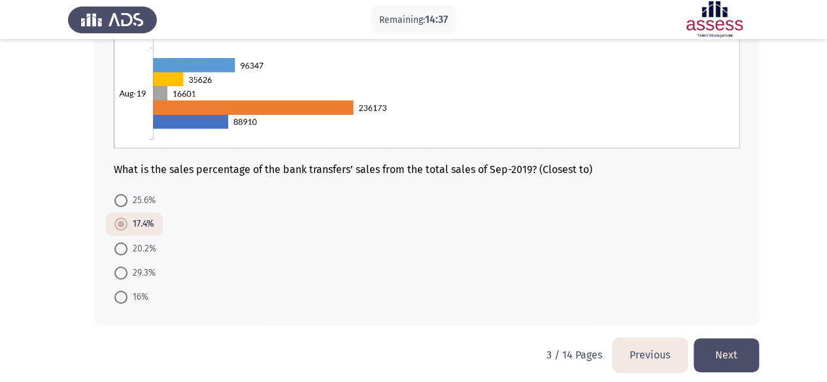
scroll to position [302, 0]
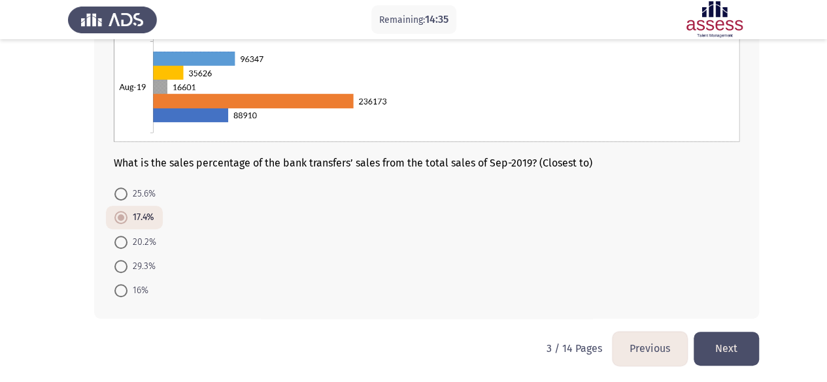
click at [705, 348] on button "Next" at bounding box center [726, 348] width 65 height 33
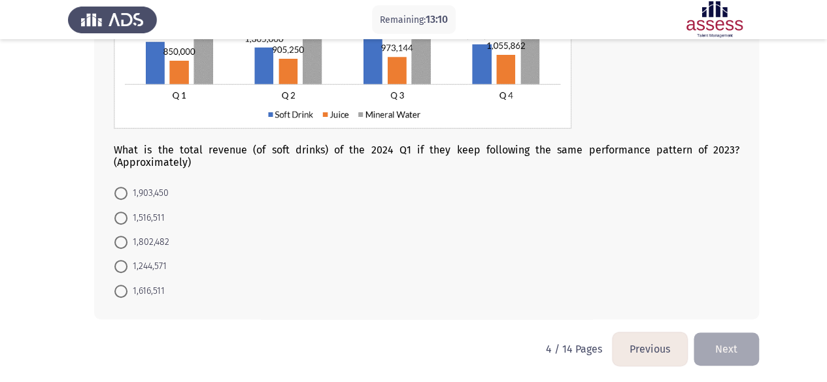
scroll to position [204, 0]
click at [127, 193] on span at bounding box center [120, 193] width 13 height 13
click at [127, 193] on input "1,903,450" at bounding box center [120, 193] width 13 height 13
radio input "true"
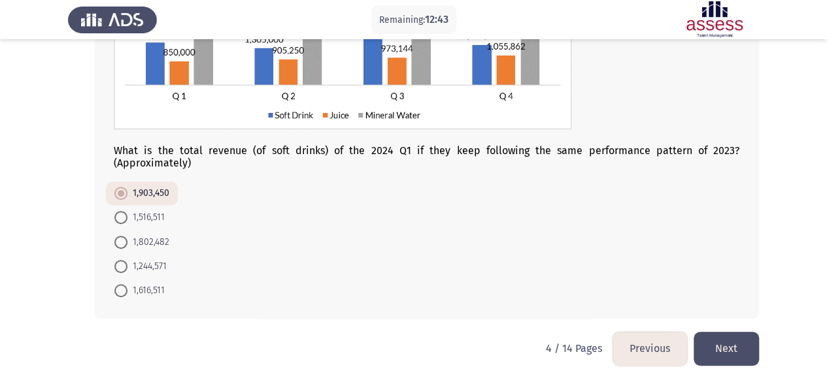
click at [727, 343] on button "Next" at bounding box center [726, 348] width 65 height 33
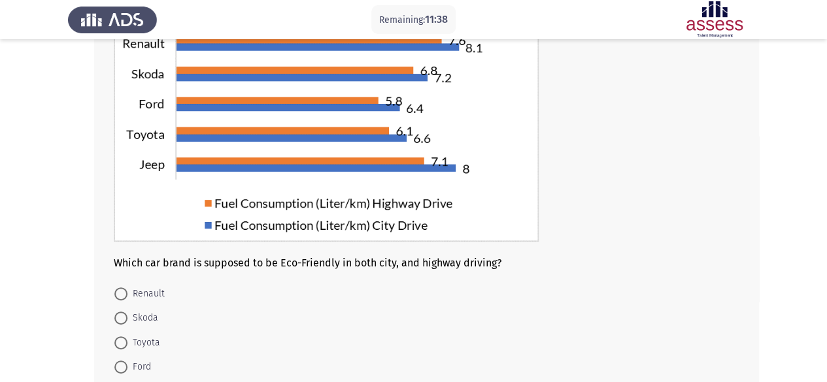
scroll to position [200, 0]
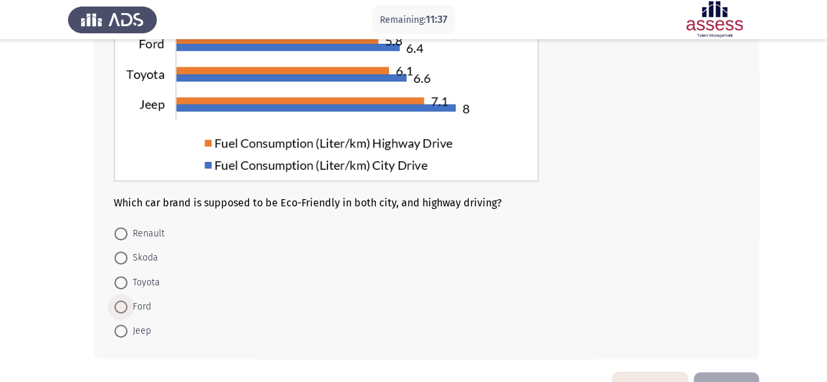
click at [122, 307] on span at bounding box center [120, 307] width 13 height 13
click at [122, 307] on input "Ford" at bounding box center [120, 307] width 13 height 13
radio input "true"
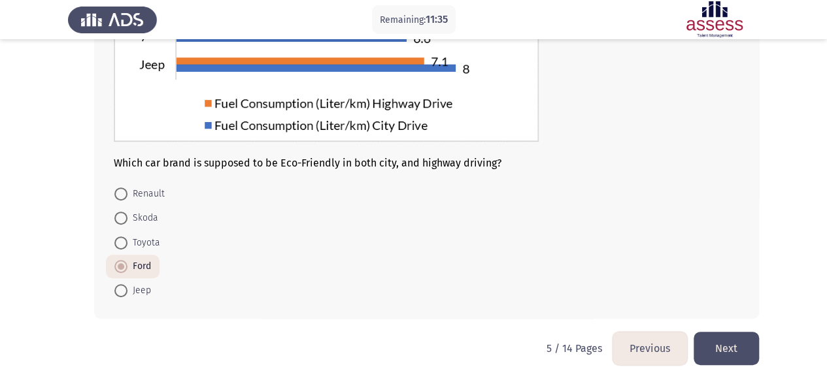
click at [720, 342] on button "Next" at bounding box center [726, 348] width 65 height 33
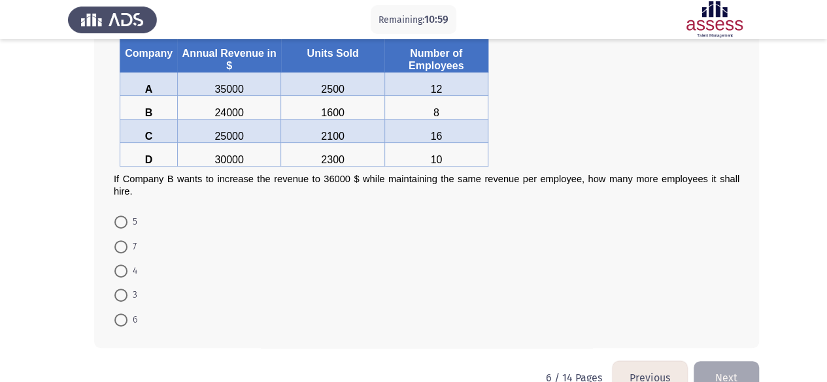
scroll to position [103, 0]
click at [124, 267] on span at bounding box center [120, 270] width 13 height 13
click at [124, 267] on input "4" at bounding box center [120, 270] width 13 height 13
radio input "true"
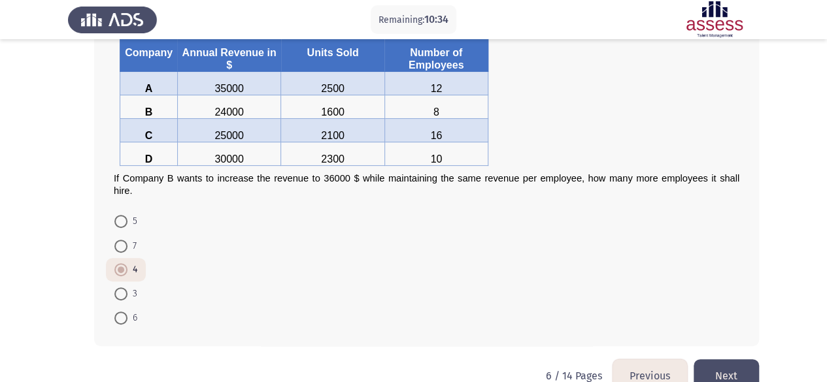
click at [737, 367] on button "Next" at bounding box center [726, 376] width 65 height 33
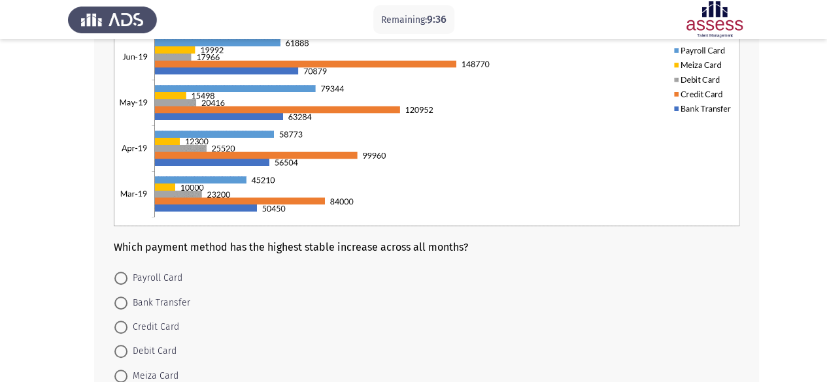
scroll to position [218, 0]
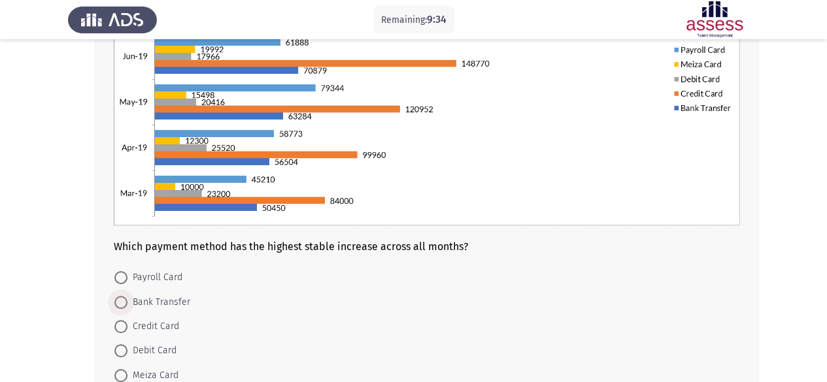
click at [120, 306] on span at bounding box center [120, 302] width 13 height 13
click at [120, 306] on input "Bank Transfer" at bounding box center [120, 302] width 13 height 13
radio input "true"
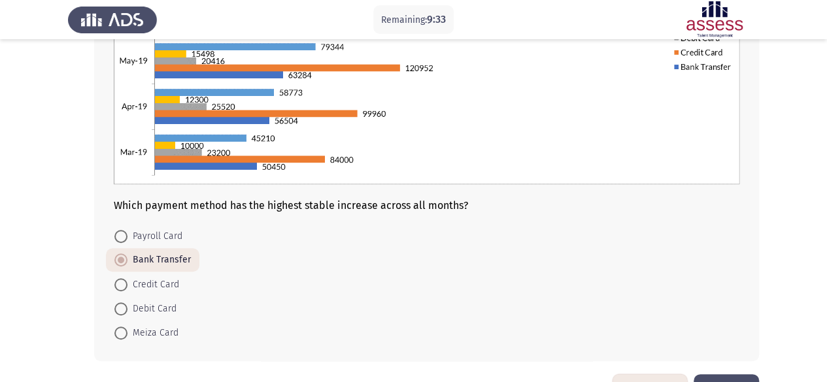
scroll to position [302, 0]
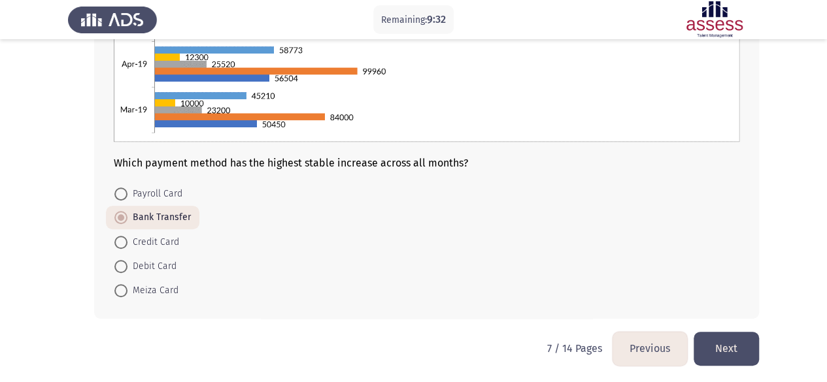
click at [739, 343] on button "Next" at bounding box center [726, 348] width 65 height 33
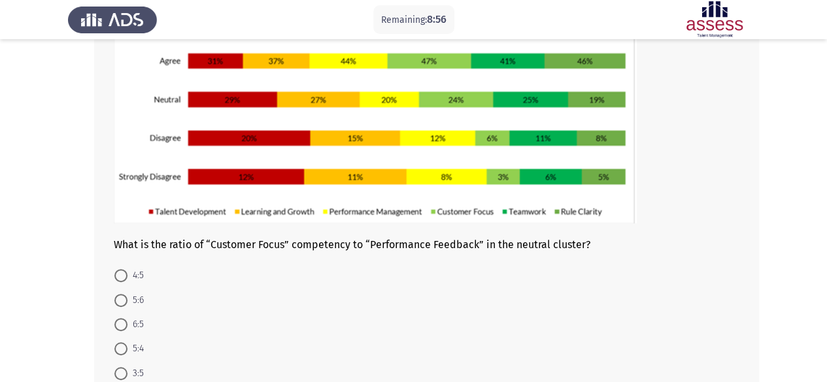
scroll to position [155, 0]
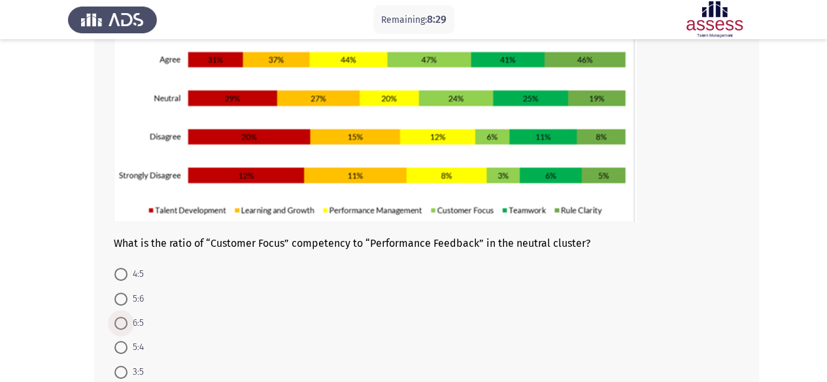
click at [119, 324] on span at bounding box center [120, 323] width 13 height 13
click at [119, 324] on input "6:5" at bounding box center [120, 323] width 13 height 13
radio input "true"
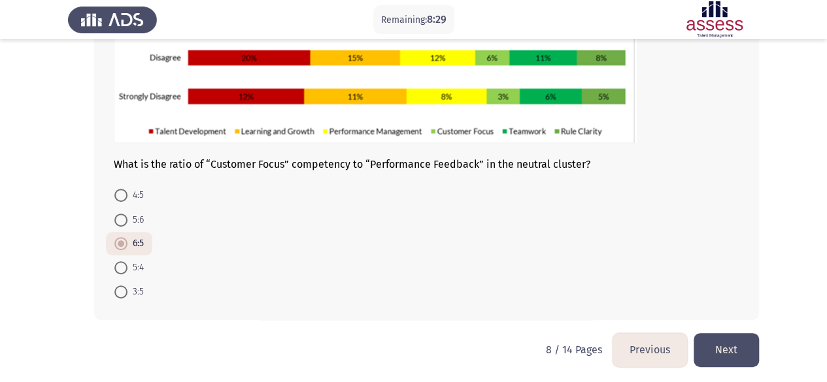
scroll to position [235, 0]
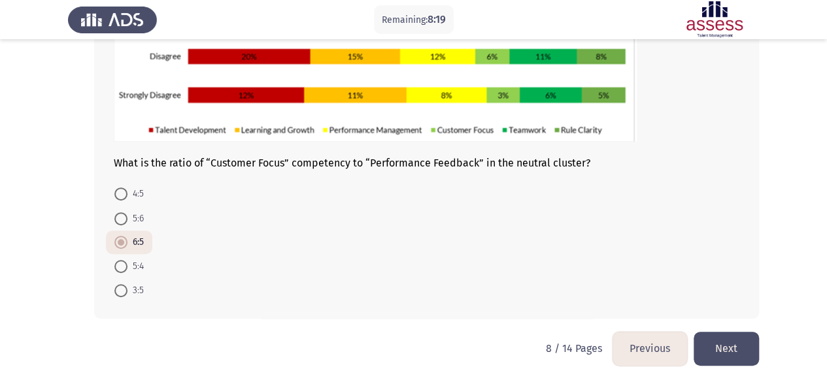
click at [720, 346] on button "Next" at bounding box center [726, 348] width 65 height 33
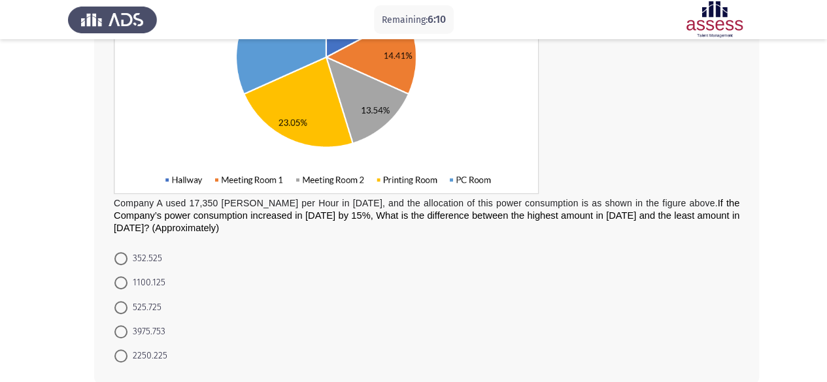
scroll to position [226, 0]
click at [126, 329] on span at bounding box center [120, 331] width 13 height 13
click at [126, 329] on input "3975.753" at bounding box center [120, 331] width 13 height 13
radio input "true"
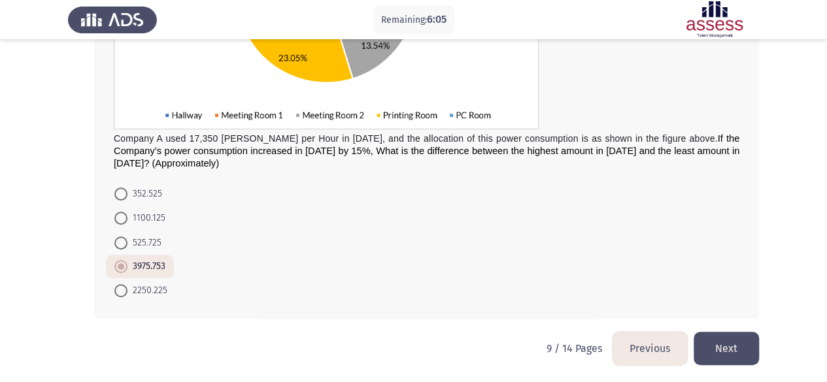
click at [718, 356] on button "Next" at bounding box center [726, 348] width 65 height 33
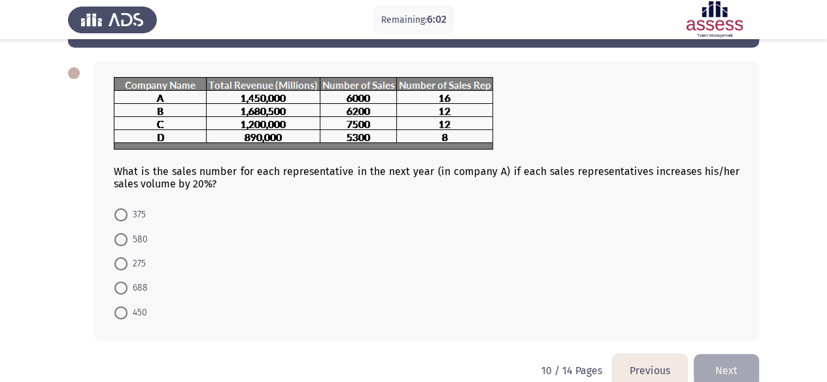
scroll to position [52, 0]
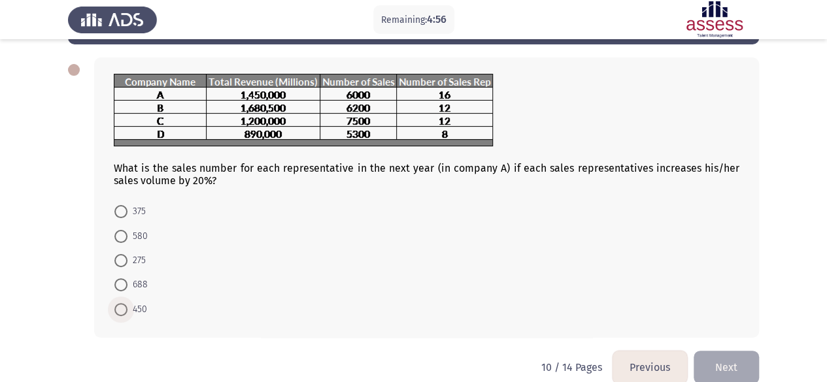
click at [118, 304] on span at bounding box center [120, 309] width 13 height 13
click at [118, 304] on input "450" at bounding box center [120, 309] width 13 height 13
radio input "true"
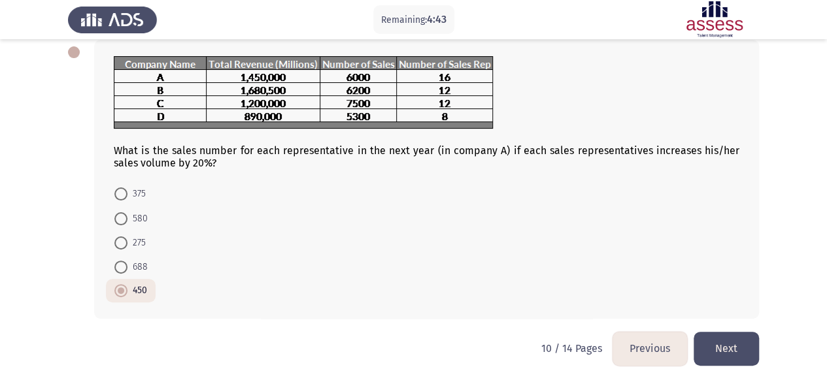
click at [735, 351] on button "Next" at bounding box center [726, 348] width 65 height 33
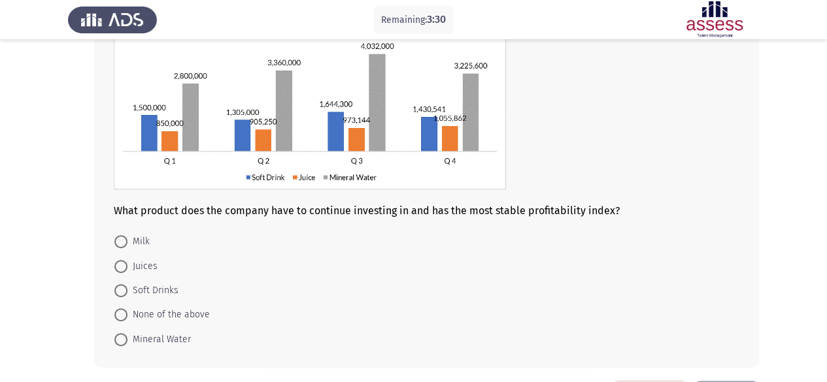
scroll to position [114, 0]
click at [128, 339] on span "Mineral Water" at bounding box center [158, 340] width 63 height 16
click at [127, 339] on input "Mineral Water" at bounding box center [120, 339] width 13 height 13
radio input "true"
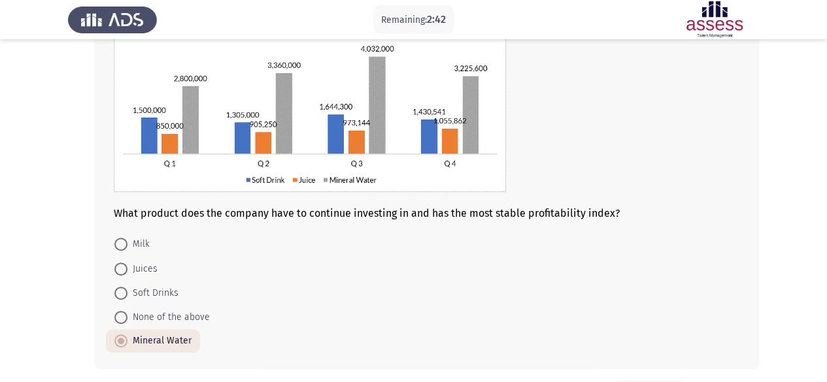
scroll to position [162, 0]
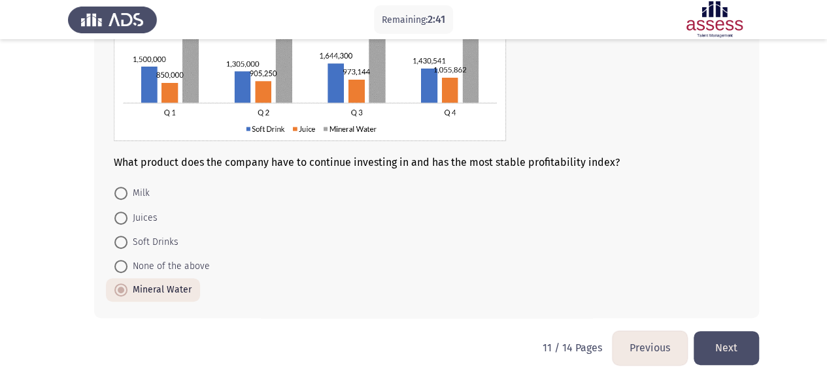
click at [709, 352] on button "Next" at bounding box center [726, 347] width 65 height 33
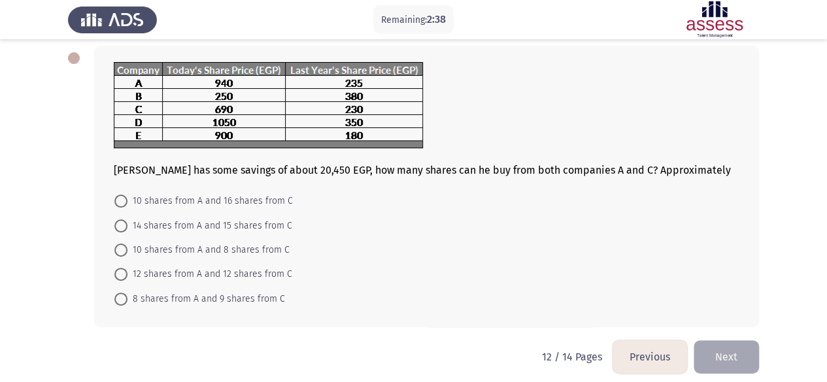
scroll to position [65, 0]
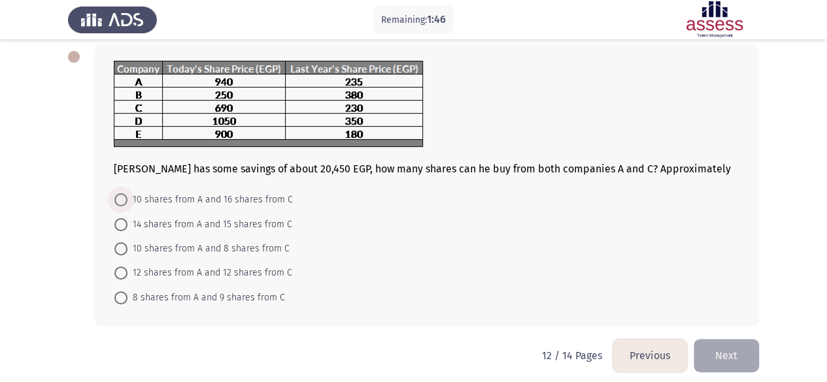
click at [120, 199] on span at bounding box center [120, 199] width 13 height 13
click at [120, 199] on input "10 shares from A and 16 shares from C" at bounding box center [120, 199] width 13 height 13
radio input "true"
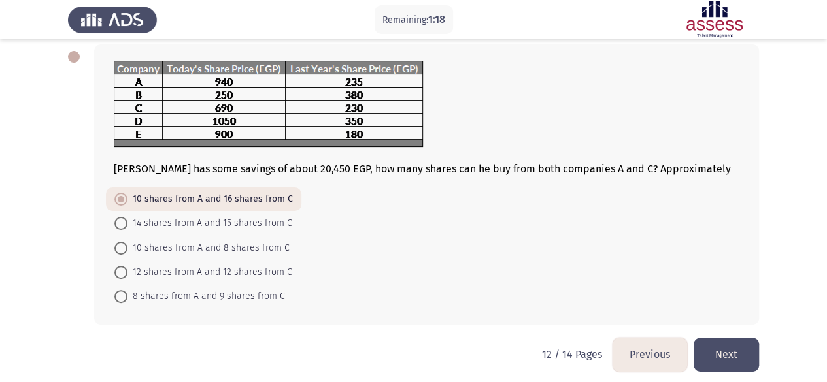
click at [738, 350] on button "Next" at bounding box center [726, 354] width 65 height 33
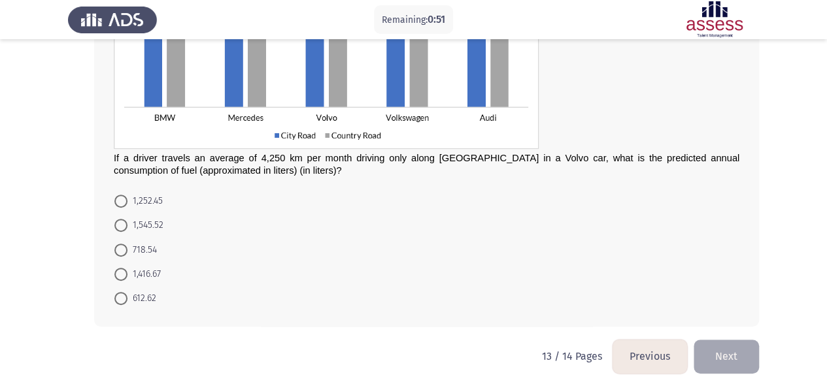
scroll to position [175, 0]
click at [122, 275] on span at bounding box center [120, 273] width 13 height 13
click at [122, 275] on input "1,416.67" at bounding box center [120, 273] width 13 height 13
radio input "true"
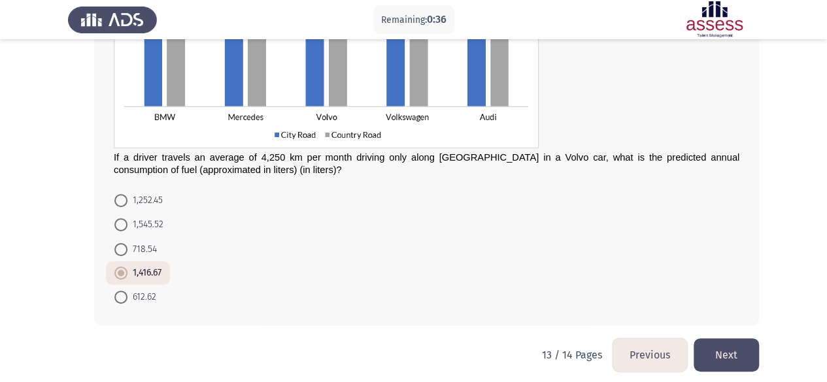
click at [731, 354] on button "Next" at bounding box center [726, 355] width 65 height 33
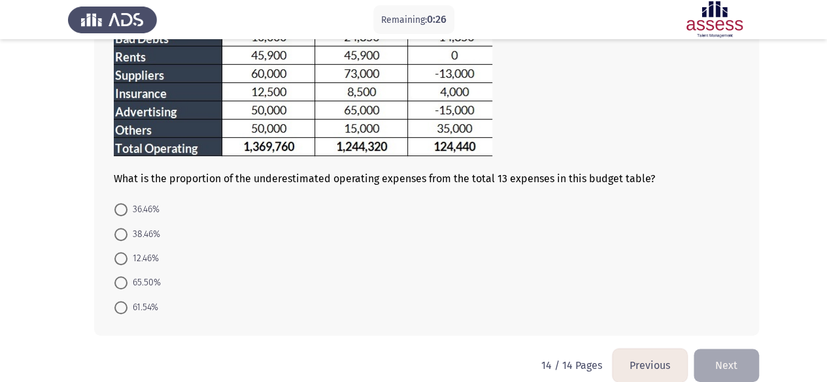
scroll to position [266, 0]
click at [145, 257] on span "12.46%" at bounding box center [142, 258] width 31 height 16
click at [127, 257] on input "12.46%" at bounding box center [120, 258] width 13 height 13
radio input "true"
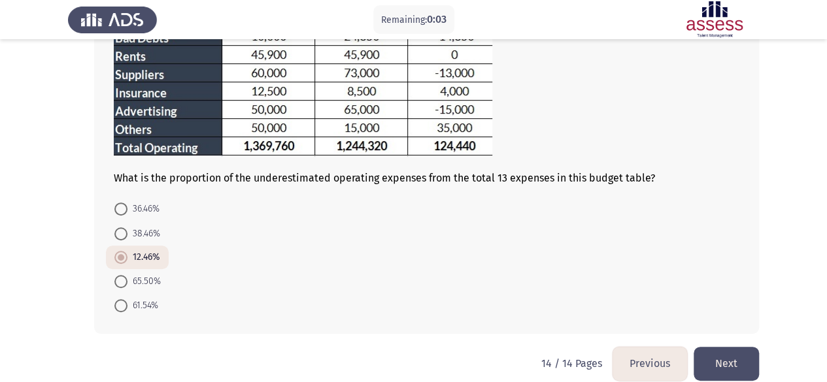
click at [711, 357] on button "Next" at bounding box center [726, 363] width 65 height 33
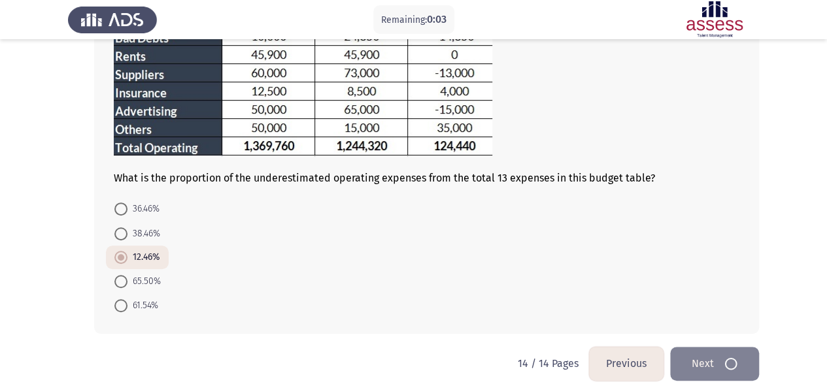
scroll to position [0, 0]
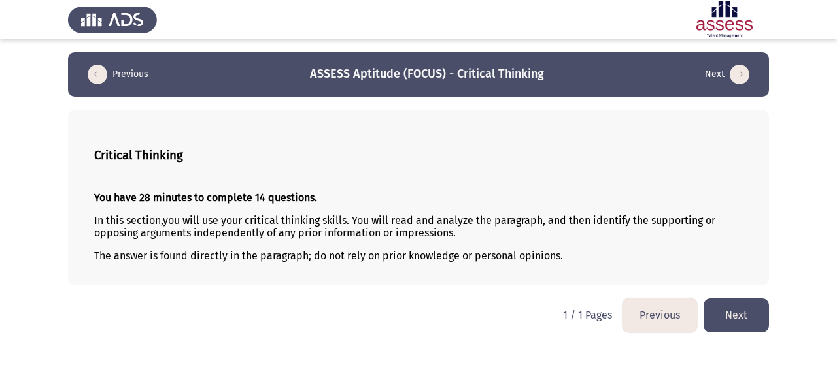
click at [723, 317] on button "Next" at bounding box center [735, 315] width 65 height 33
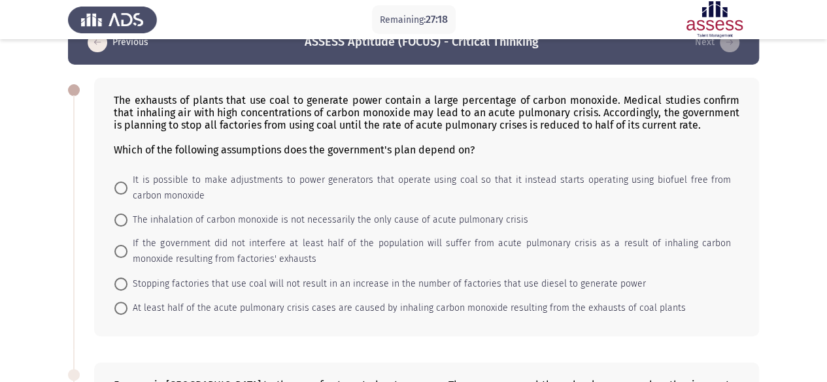
scroll to position [31, 0]
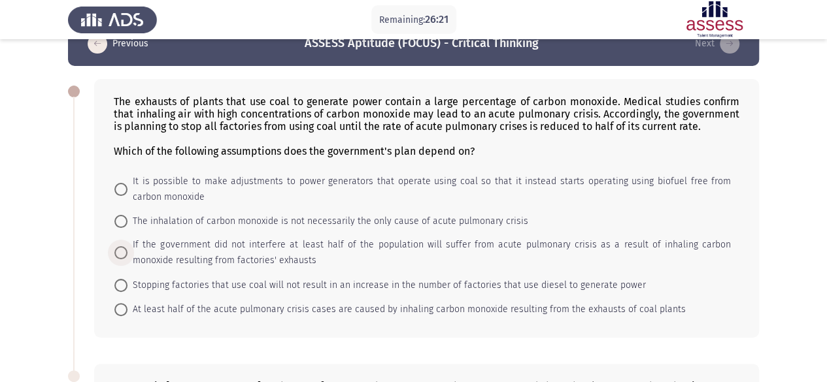
click at [126, 246] on span at bounding box center [120, 252] width 13 height 13
click at [126, 246] on input "If the government did not interfere at least half of the population will suffer…" at bounding box center [120, 252] width 13 height 13
radio input "true"
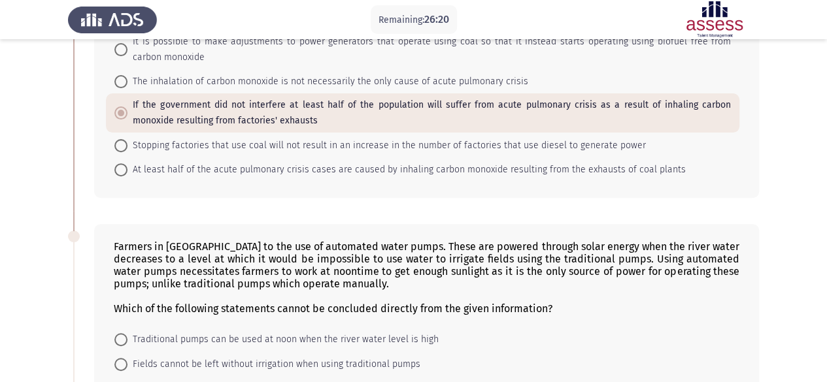
scroll to position [169, 0]
click at [132, 174] on span "At least half of the acute pulmonary crisis cases are caused by inhaling carbon…" at bounding box center [406, 171] width 558 height 16
click at [127, 174] on input "At least half of the acute pulmonary crisis cases are caused by inhaling carbon…" at bounding box center [120, 171] width 13 height 13
radio input "true"
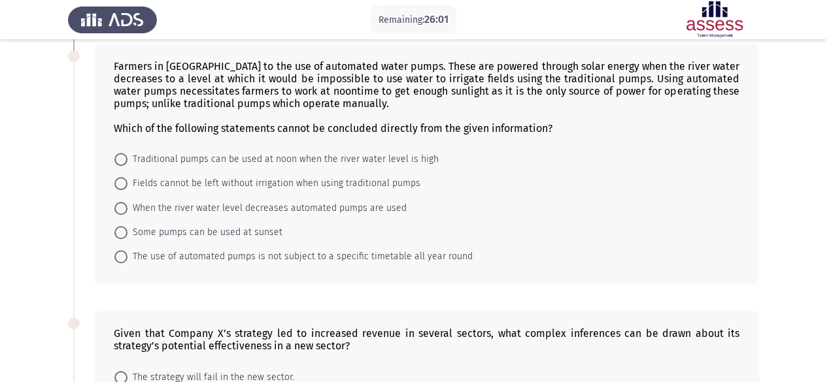
scroll to position [349, 0]
click at [124, 182] on span at bounding box center [120, 184] width 13 height 13
click at [124, 182] on input "Fields cannot be left without irrigation when using traditional pumps" at bounding box center [120, 184] width 13 height 13
radio input "true"
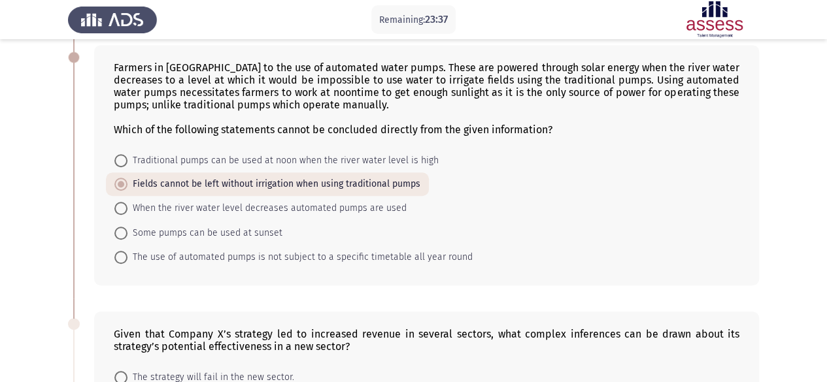
scroll to position [353, 0]
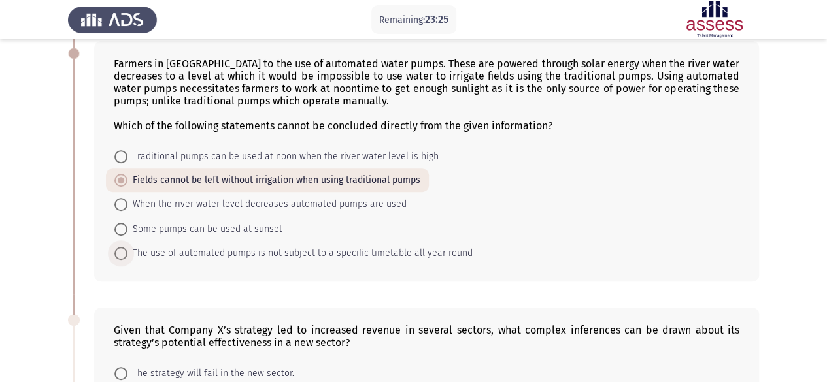
click at [127, 248] on span "The use of automated pumps is not subject to a specific timetable all year round" at bounding box center [299, 254] width 345 height 16
click at [127, 248] on input "The use of automated pumps is not subject to a specific timetable all year round" at bounding box center [120, 253] width 13 height 13
radio input "true"
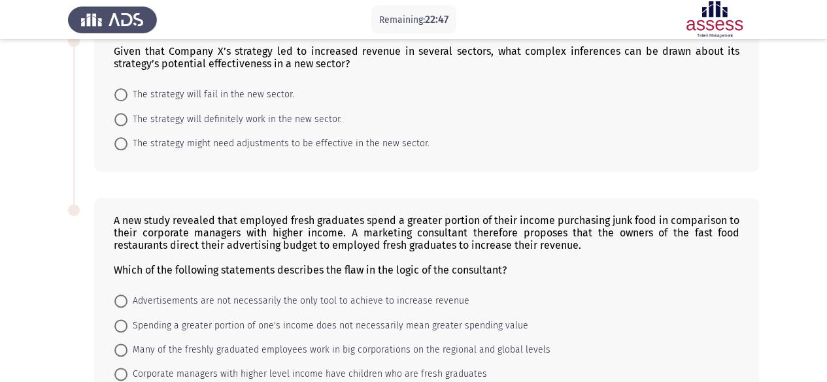
scroll to position [631, 0]
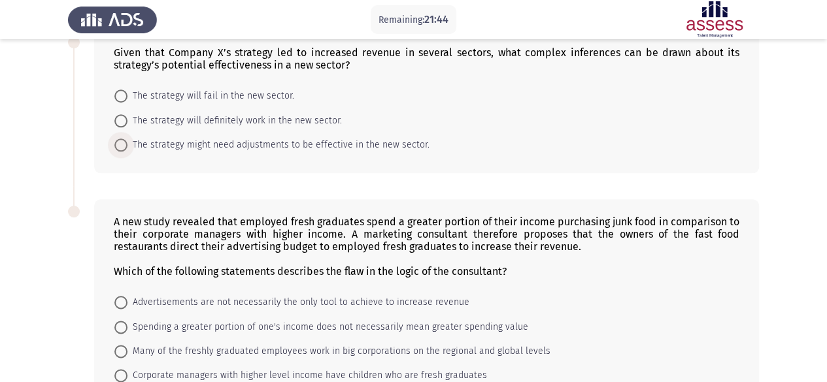
click at [126, 139] on span at bounding box center [120, 145] width 13 height 13
click at [126, 139] on input "The strategy might need adjustments to be effective in the new sector." at bounding box center [120, 145] width 13 height 13
radio input "true"
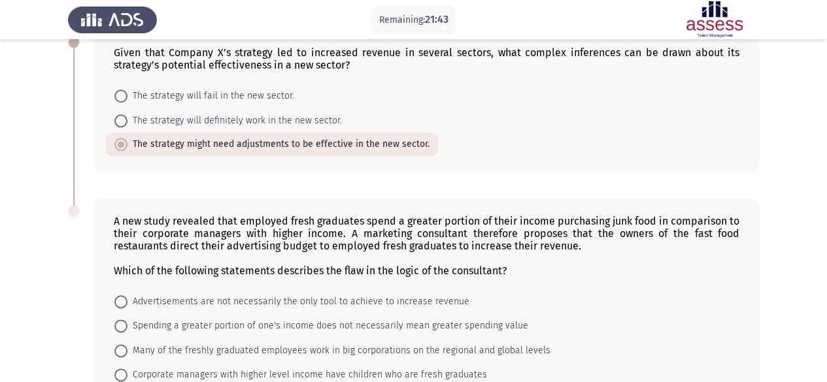
scroll to position [734, 0]
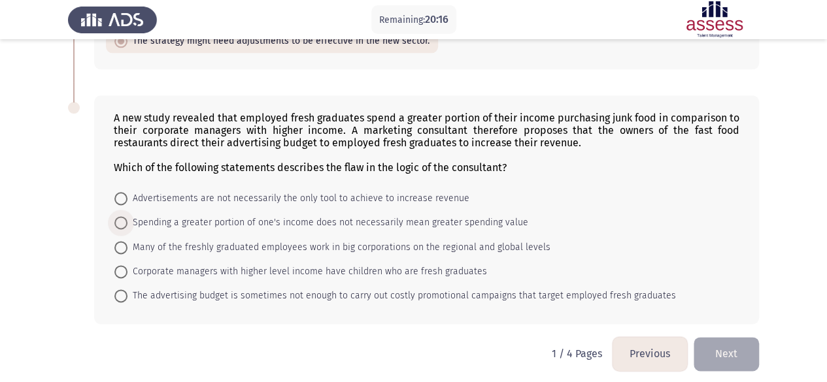
click at [127, 218] on span at bounding box center [120, 222] width 13 height 13
click at [127, 218] on input "Spending a greater portion of one's income does not necessarily mean greater sp…" at bounding box center [120, 222] width 13 height 13
radio input "true"
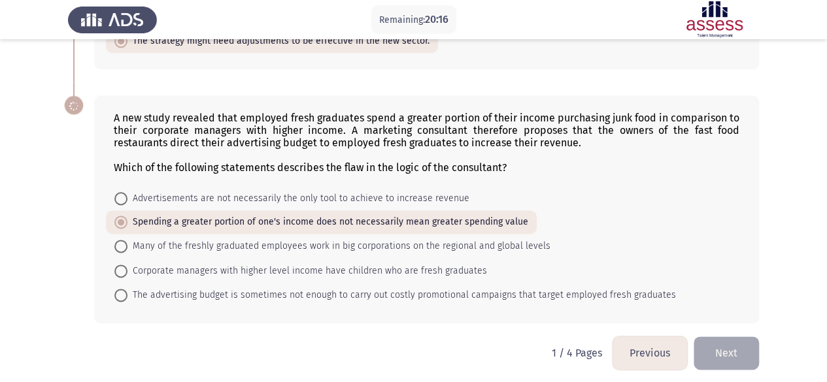
scroll to position [733, 0]
click at [752, 347] on button "Next" at bounding box center [726, 353] width 65 height 33
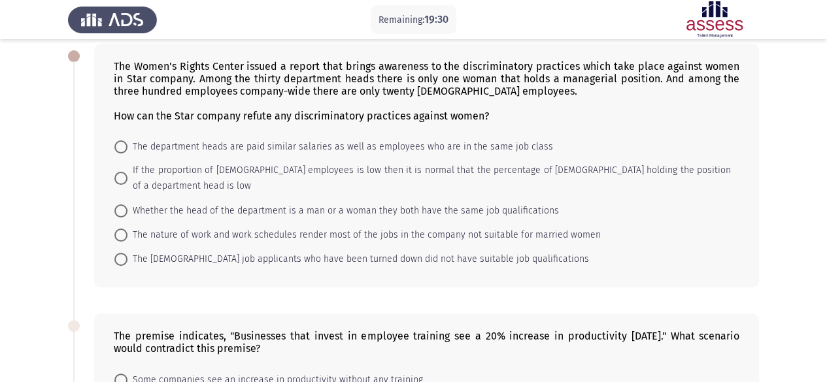
scroll to position [67, 0]
click at [128, 171] on span "If the proportion of female employees is low then it is normal that the percent…" at bounding box center [428, 177] width 603 height 31
click at [127, 171] on input "If the proportion of female employees is low then it is normal that the percent…" at bounding box center [120, 177] width 13 height 13
radio input "true"
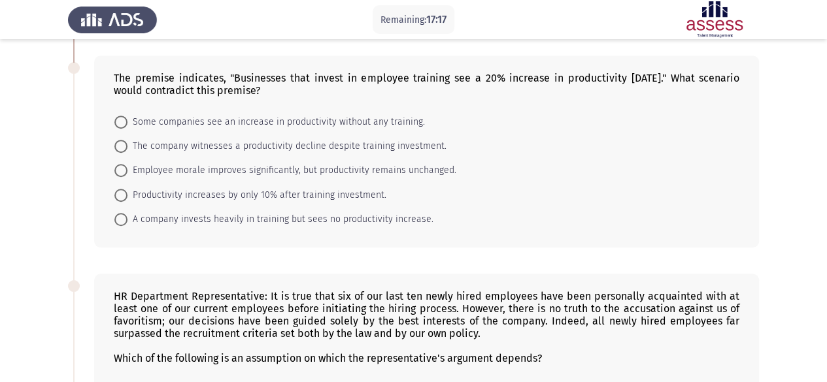
scroll to position [327, 0]
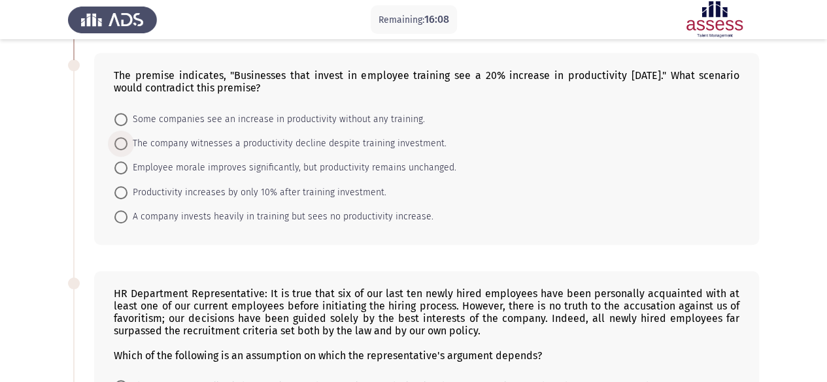
click at [118, 137] on span at bounding box center [120, 143] width 13 height 13
click at [118, 137] on input "The company witnesses a productivity decline despite training investment." at bounding box center [120, 143] width 13 height 13
radio input "true"
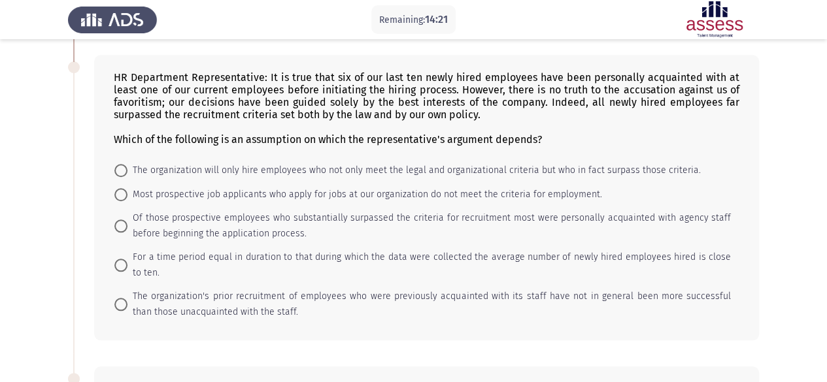
scroll to position [542, 0]
click at [129, 163] on span "The organization will only hire employees who not only meet the legal and organ…" at bounding box center [413, 171] width 573 height 16
click at [127, 165] on input "The organization will only hire employees who not only meet the legal and organ…" at bounding box center [120, 171] width 13 height 13
radio input "true"
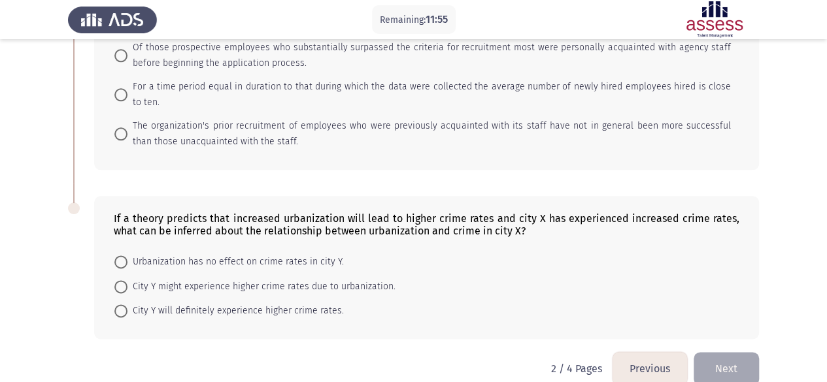
scroll to position [712, 0]
click at [124, 281] on span at bounding box center [120, 287] width 13 height 13
click at [124, 281] on input "City Y might experience higher crime rates due to urbanization." at bounding box center [120, 287] width 13 height 13
radio input "true"
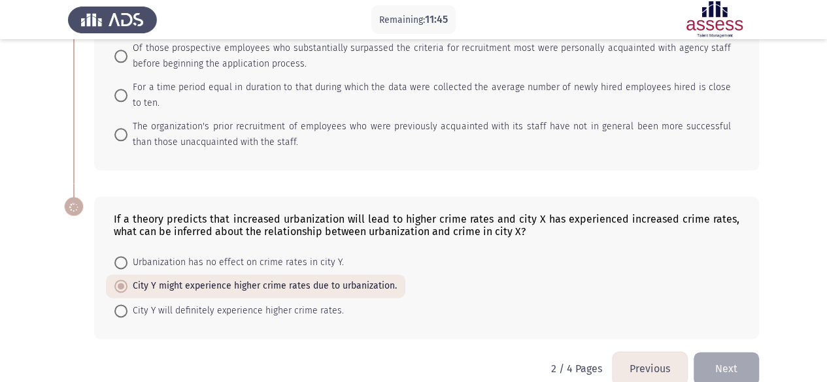
scroll to position [711, 0]
click at [712, 353] on button "Next" at bounding box center [726, 369] width 65 height 33
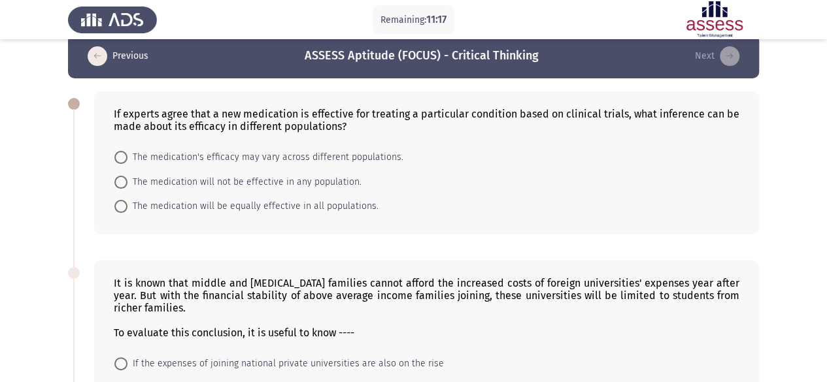
scroll to position [0, 0]
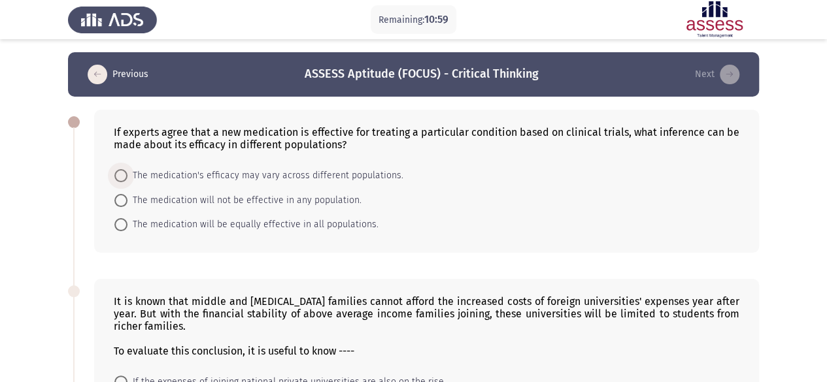
click at [117, 176] on span at bounding box center [120, 175] width 13 height 13
click at [117, 176] on input "The medication's efficacy may vary across different populations." at bounding box center [120, 175] width 13 height 13
radio input "true"
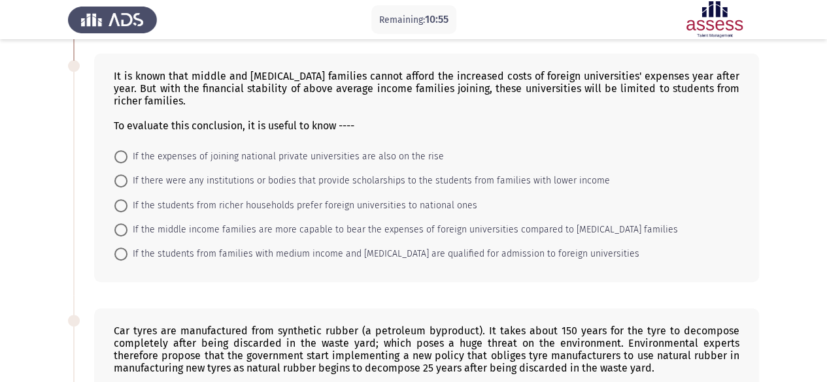
scroll to position [232, 0]
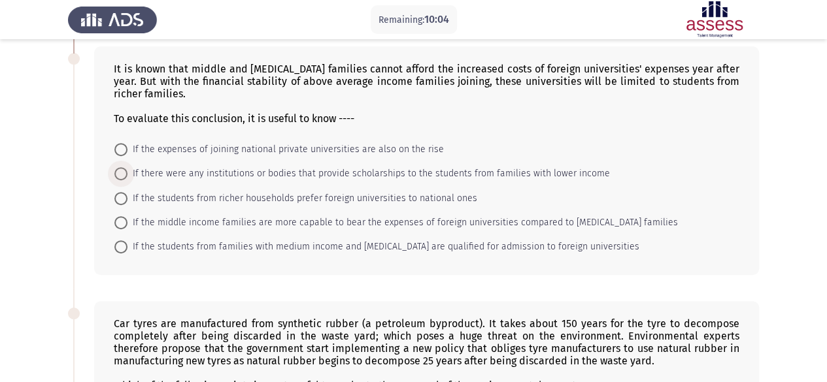
click at [122, 176] on span at bounding box center [120, 173] width 13 height 13
click at [122, 176] on input "If there were any institutions or bodies that provide scholarships to the stude…" at bounding box center [120, 173] width 13 height 13
radio input "true"
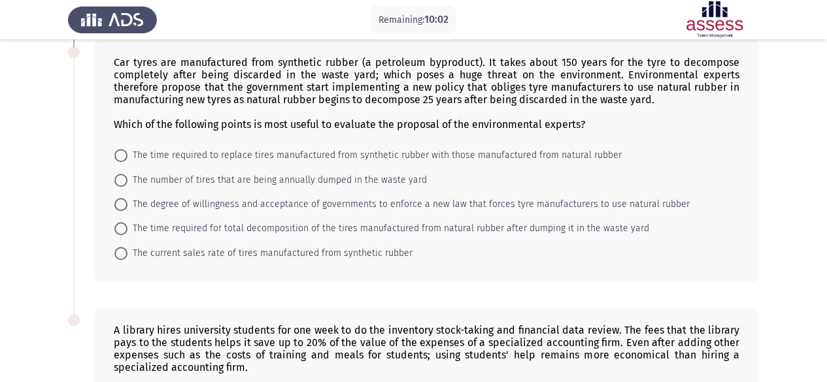
scroll to position [501, 0]
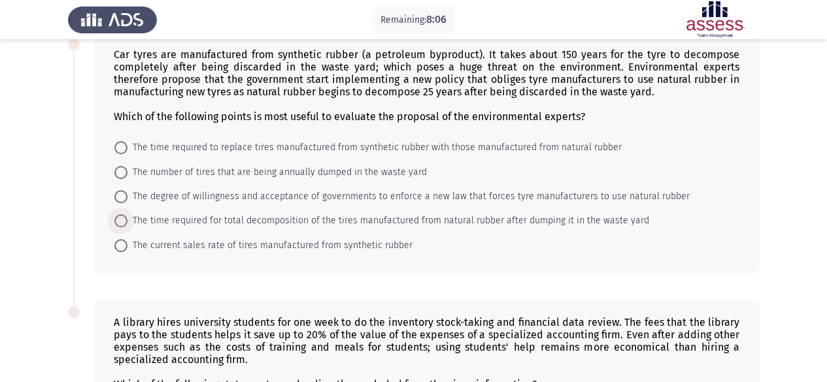
click at [127, 214] on span at bounding box center [120, 220] width 13 height 13
click at [127, 214] on input "The time required for total decomposition of the tires manufactured from natura…" at bounding box center [120, 220] width 13 height 13
radio input "true"
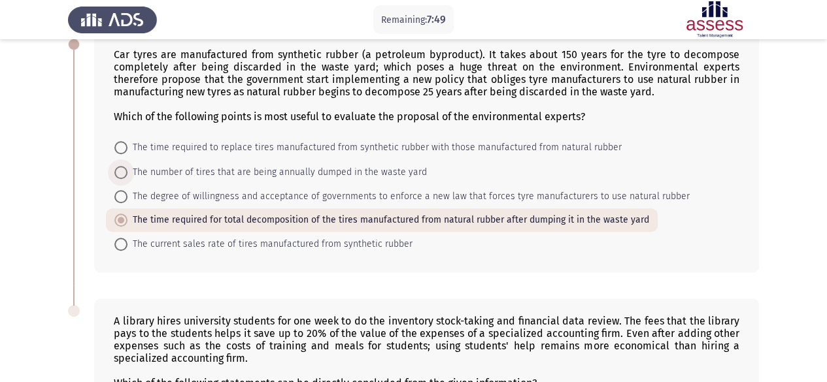
click at [125, 166] on span at bounding box center [120, 172] width 13 height 13
click at [125, 166] on input "The number of tires that are being annually dumped in the waste yard" at bounding box center [120, 172] width 13 height 13
radio input "true"
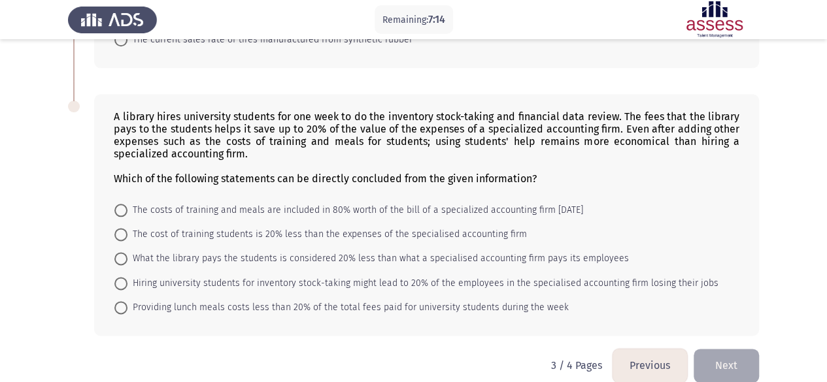
scroll to position [716, 0]
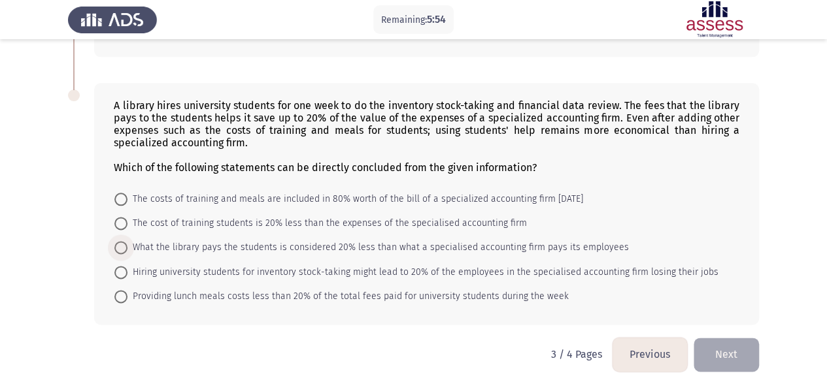
click at [125, 240] on label "What the library pays the students is considered 20% less than what a specialis…" at bounding box center [371, 248] width 514 height 16
click at [125, 241] on input "What the library pays the students is considered 20% less than what a specialis…" at bounding box center [120, 247] width 13 height 13
radio input "true"
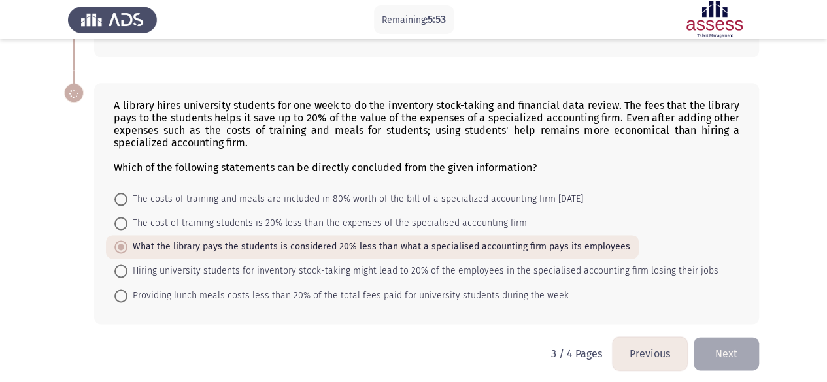
scroll to position [715, 0]
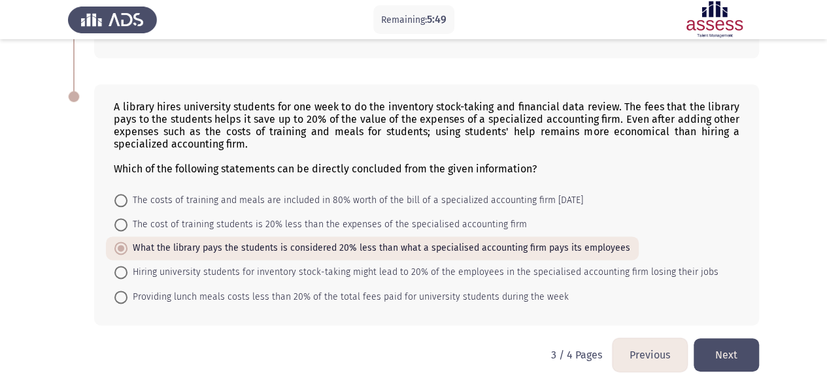
click at [745, 360] on button "Next" at bounding box center [726, 355] width 65 height 33
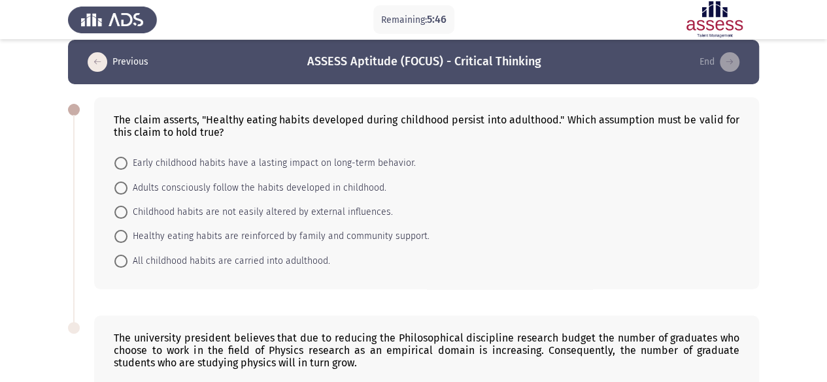
scroll to position [0, 0]
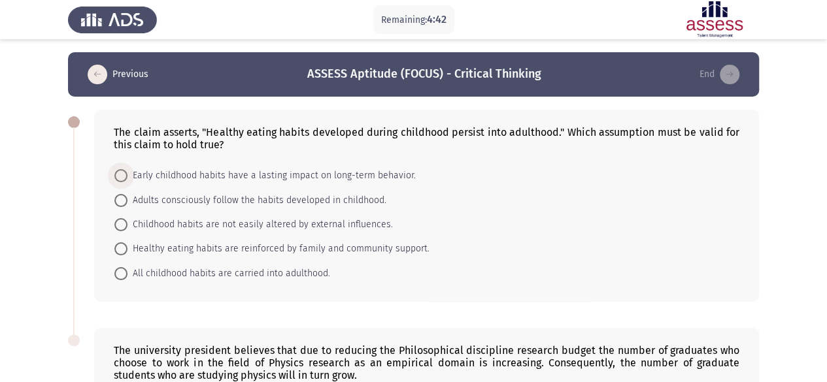
click at [132, 174] on span "Early childhood habits have a lasting impact on long-term behavior." at bounding box center [271, 176] width 288 height 16
click at [127, 174] on input "Early childhood habits have a lasting impact on long-term behavior." at bounding box center [120, 175] width 13 height 13
radio input "true"
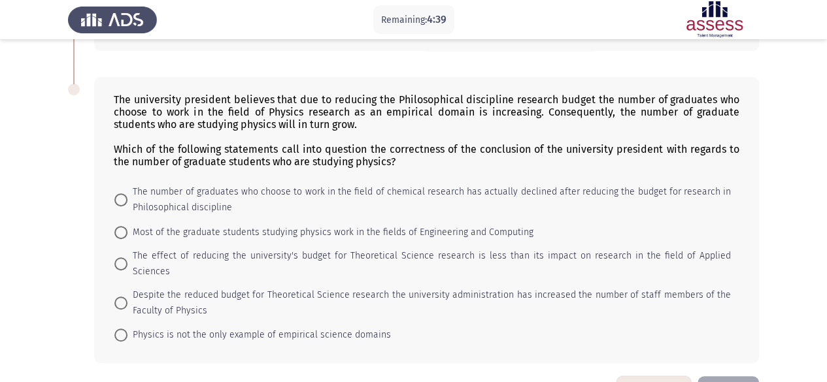
scroll to position [277, 0]
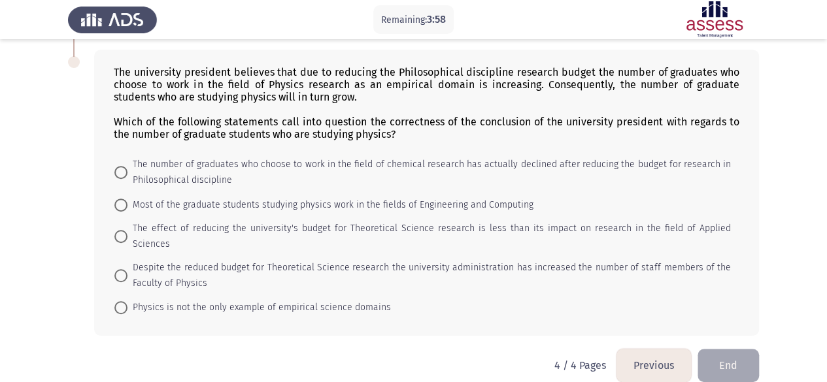
click at [626, 349] on button "Previous" at bounding box center [653, 365] width 75 height 33
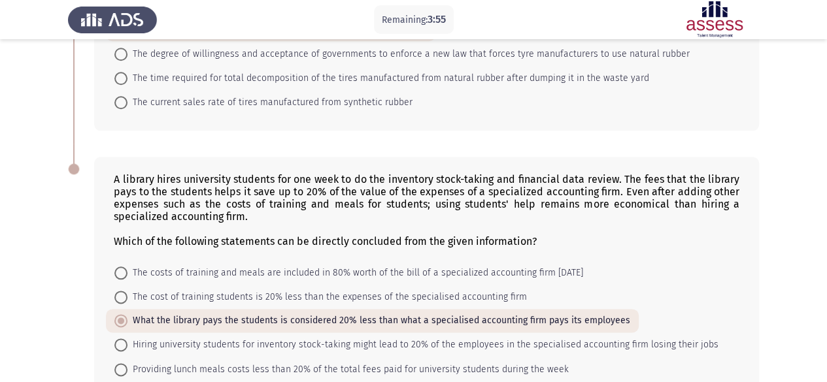
scroll to position [715, 0]
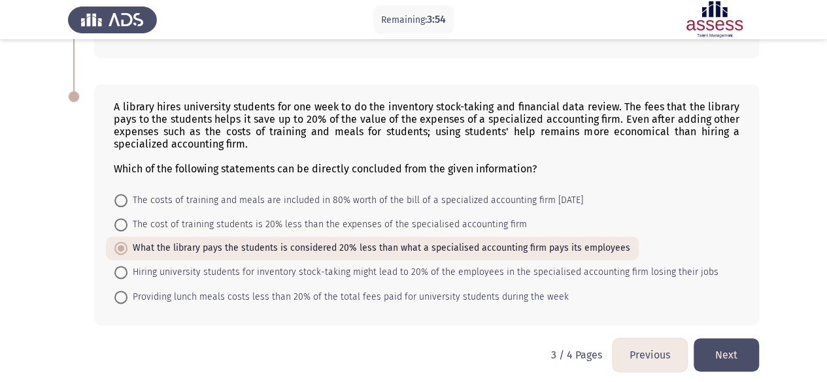
click at [725, 358] on button "Next" at bounding box center [726, 355] width 65 height 33
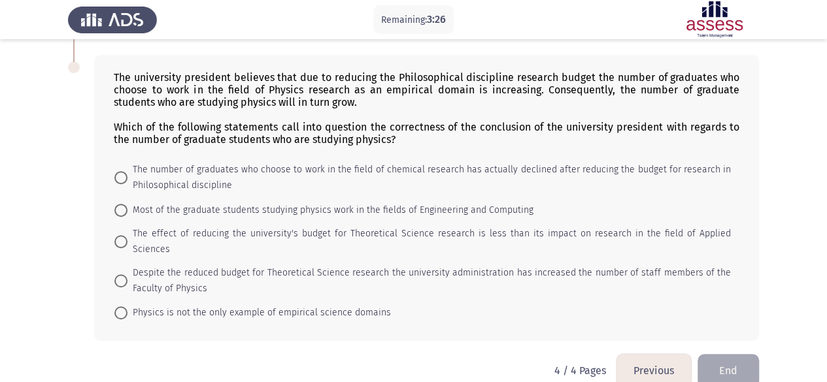
scroll to position [273, 0]
click at [118, 306] on span at bounding box center [120, 312] width 13 height 13
click at [118, 306] on input "Physics is not the only example of empirical science domains" at bounding box center [120, 312] width 13 height 13
radio input "true"
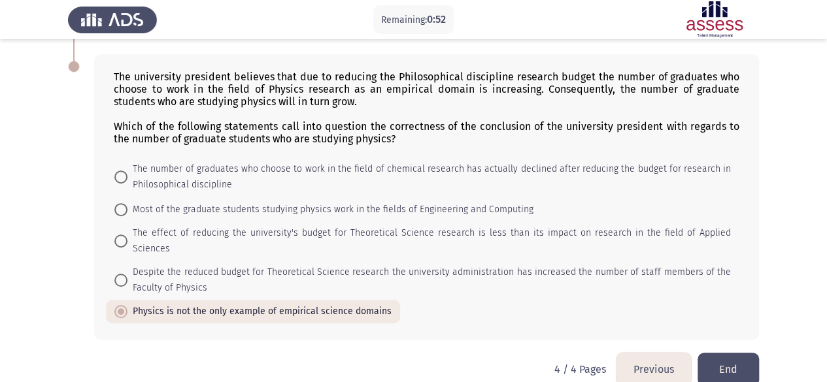
click at [731, 353] on button "End" at bounding box center [727, 369] width 61 height 33
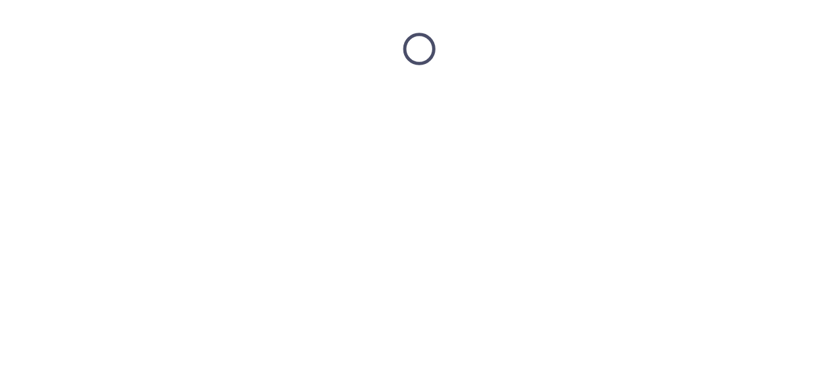
scroll to position [0, 0]
